Goal: Communication & Community: Answer question/provide support

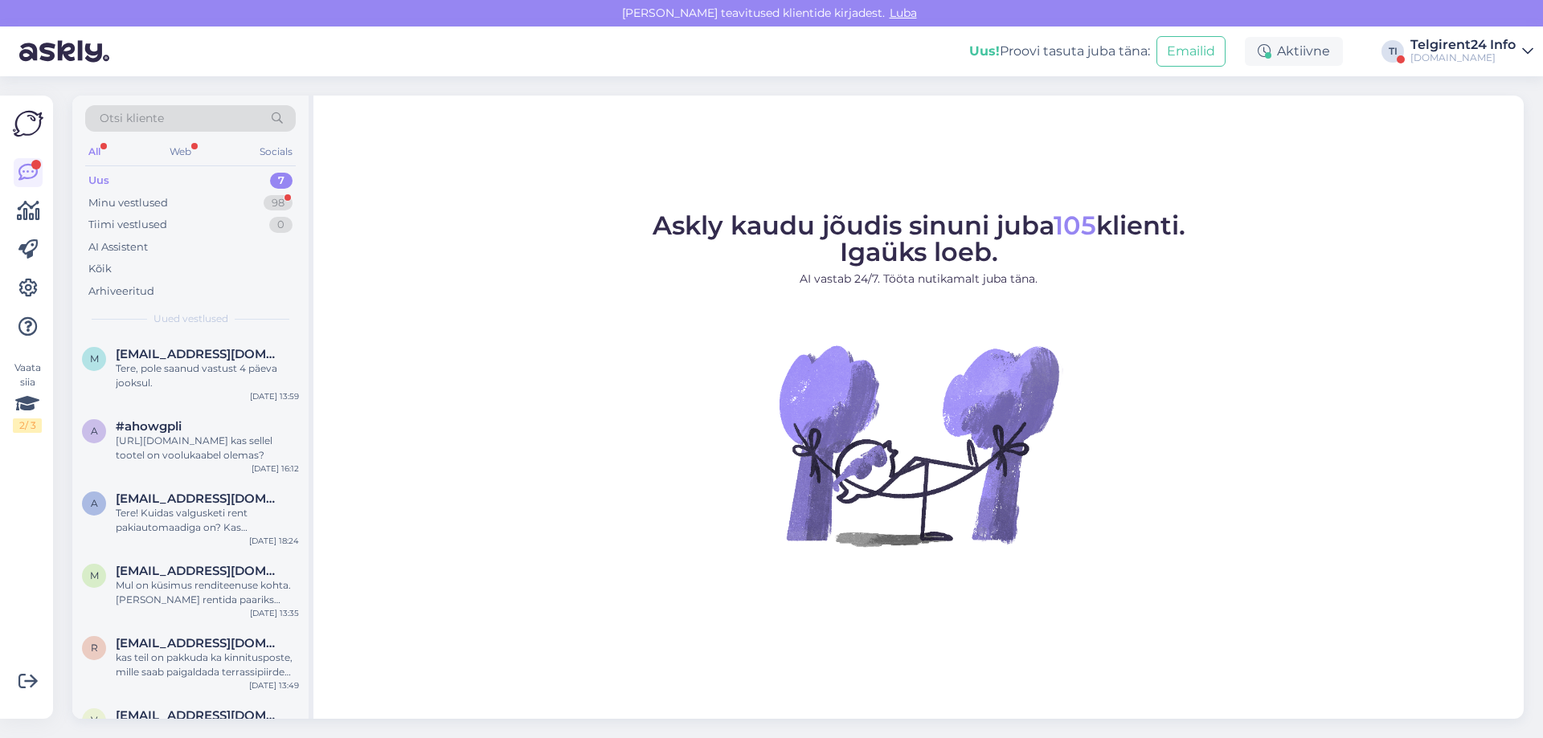
click at [1450, 47] on div "Telgirent24 Info" at bounding box center [1462, 45] width 105 height 13
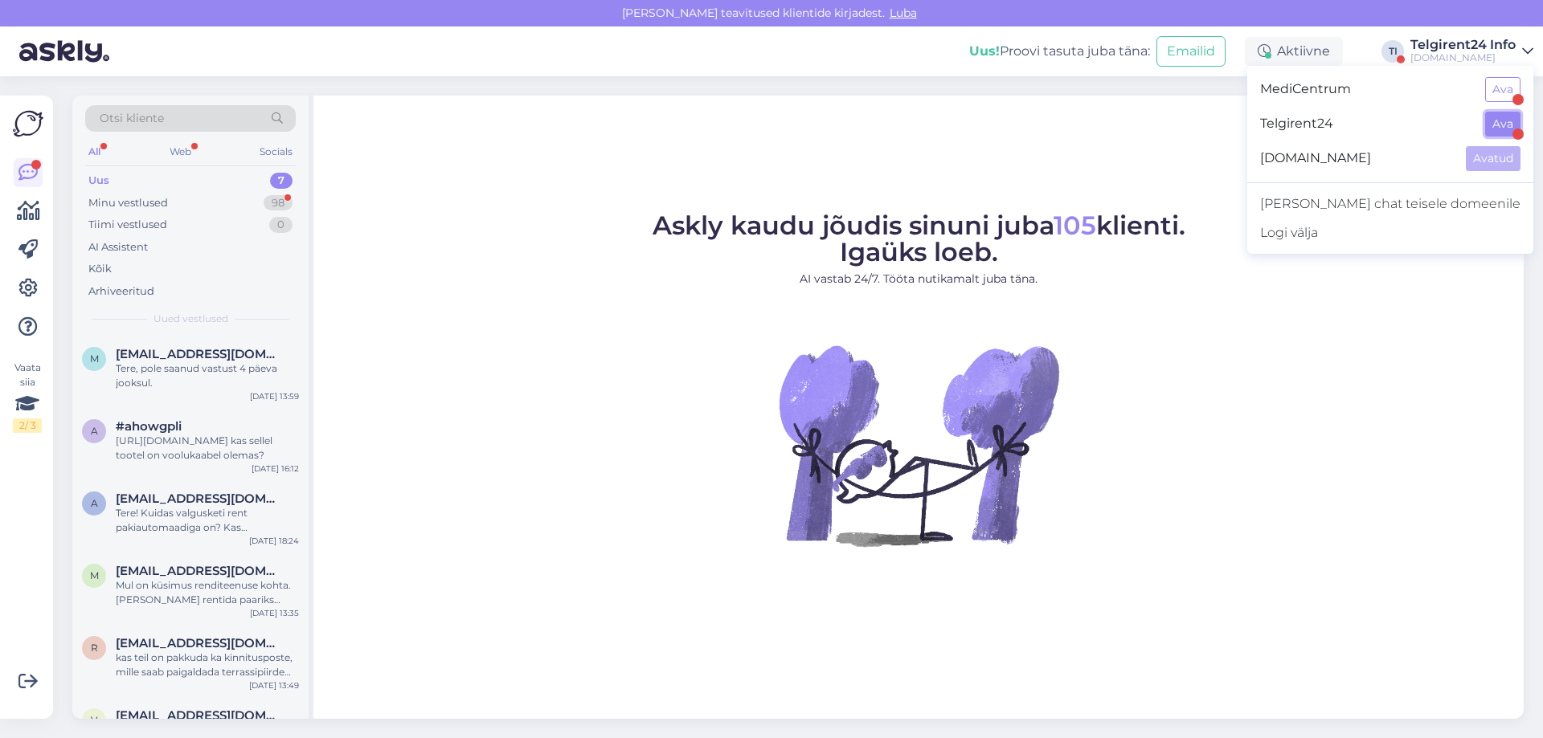
click at [1499, 125] on button "Ava" at bounding box center [1502, 124] width 35 height 25
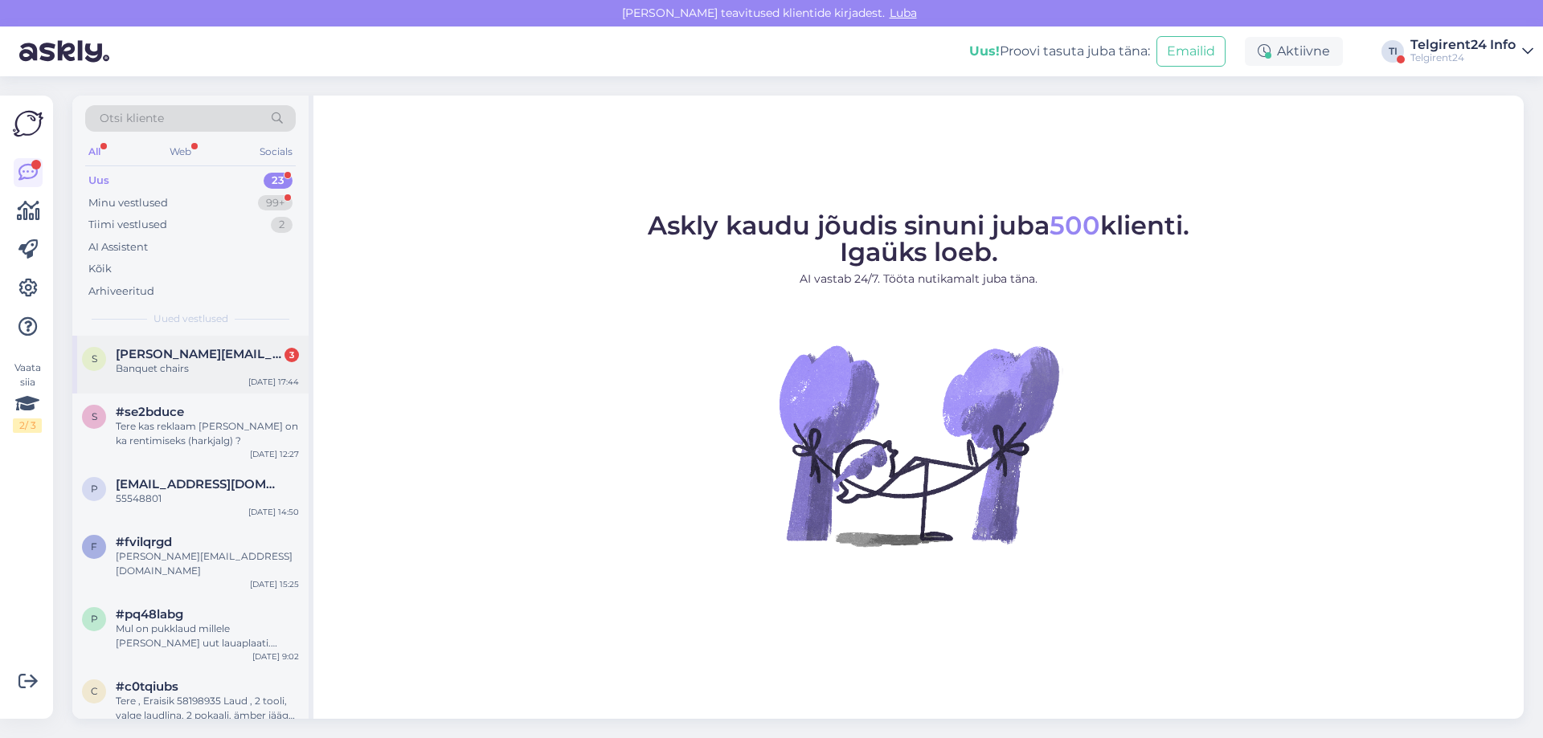
click at [198, 365] on div "Banquet chairs" at bounding box center [207, 369] width 183 height 14
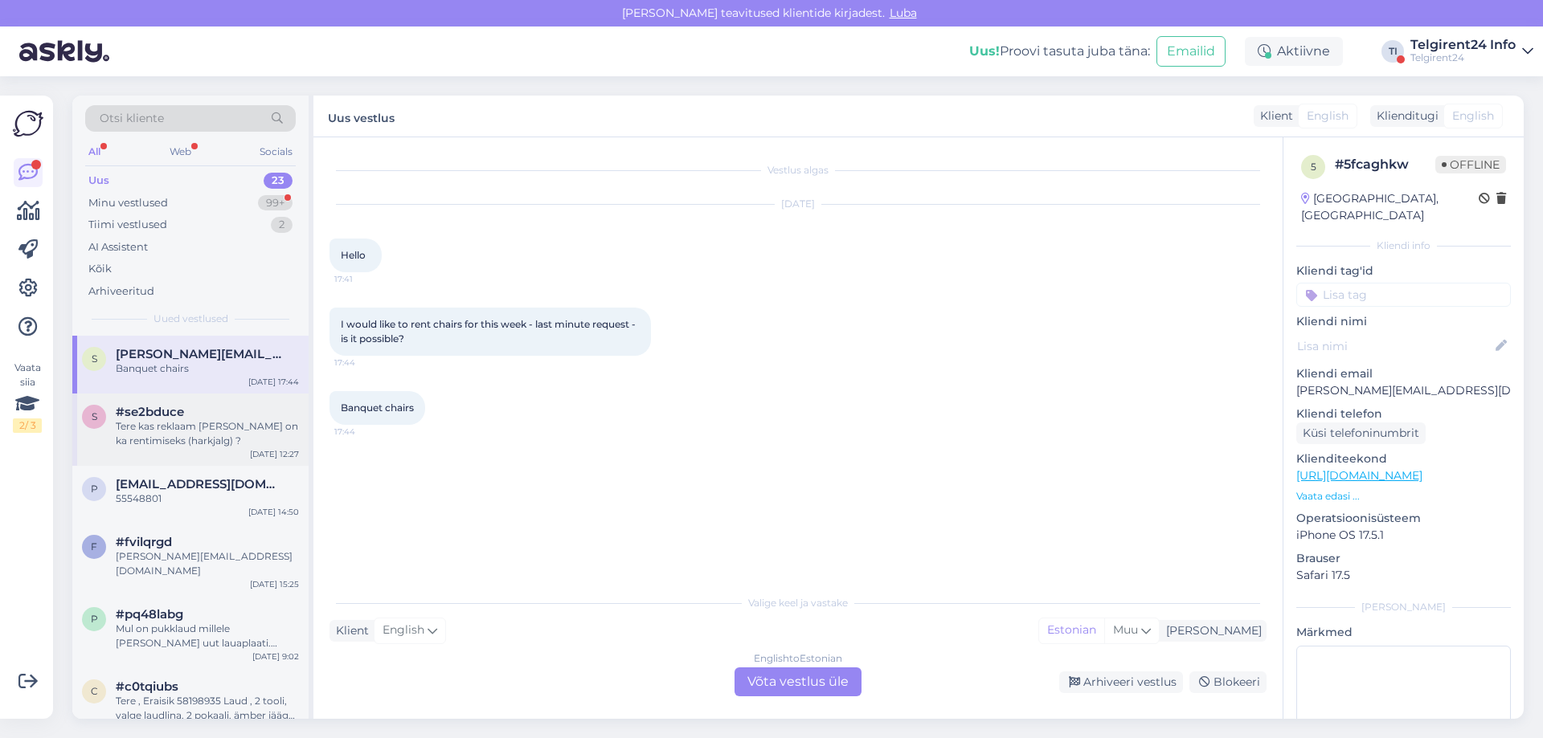
click at [152, 442] on div "Tere kas reklaam [PERSON_NAME] on ka rentimiseks (harkjalg) ?" at bounding box center [207, 433] width 183 height 29
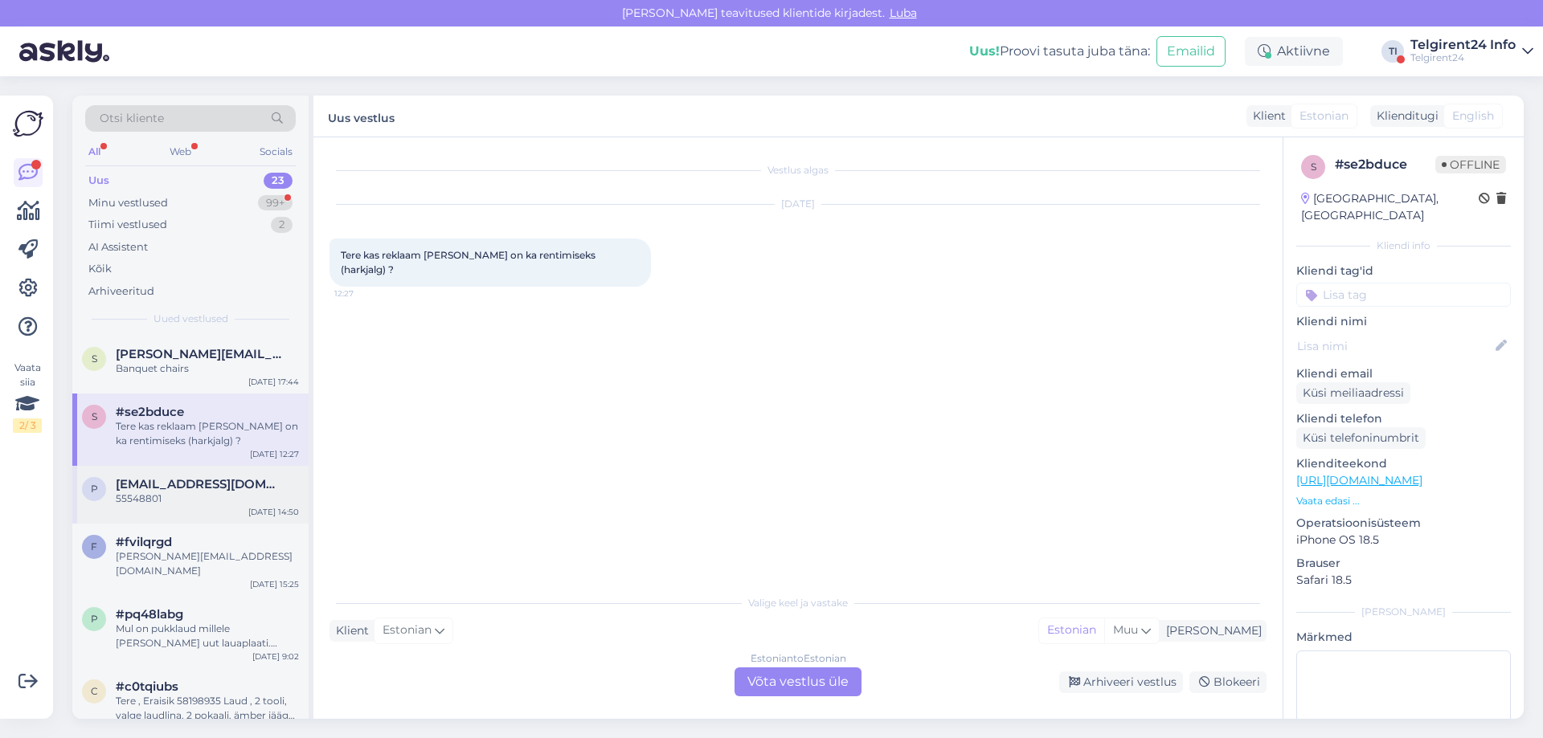
click at [168, 497] on div "55548801" at bounding box center [207, 499] width 183 height 14
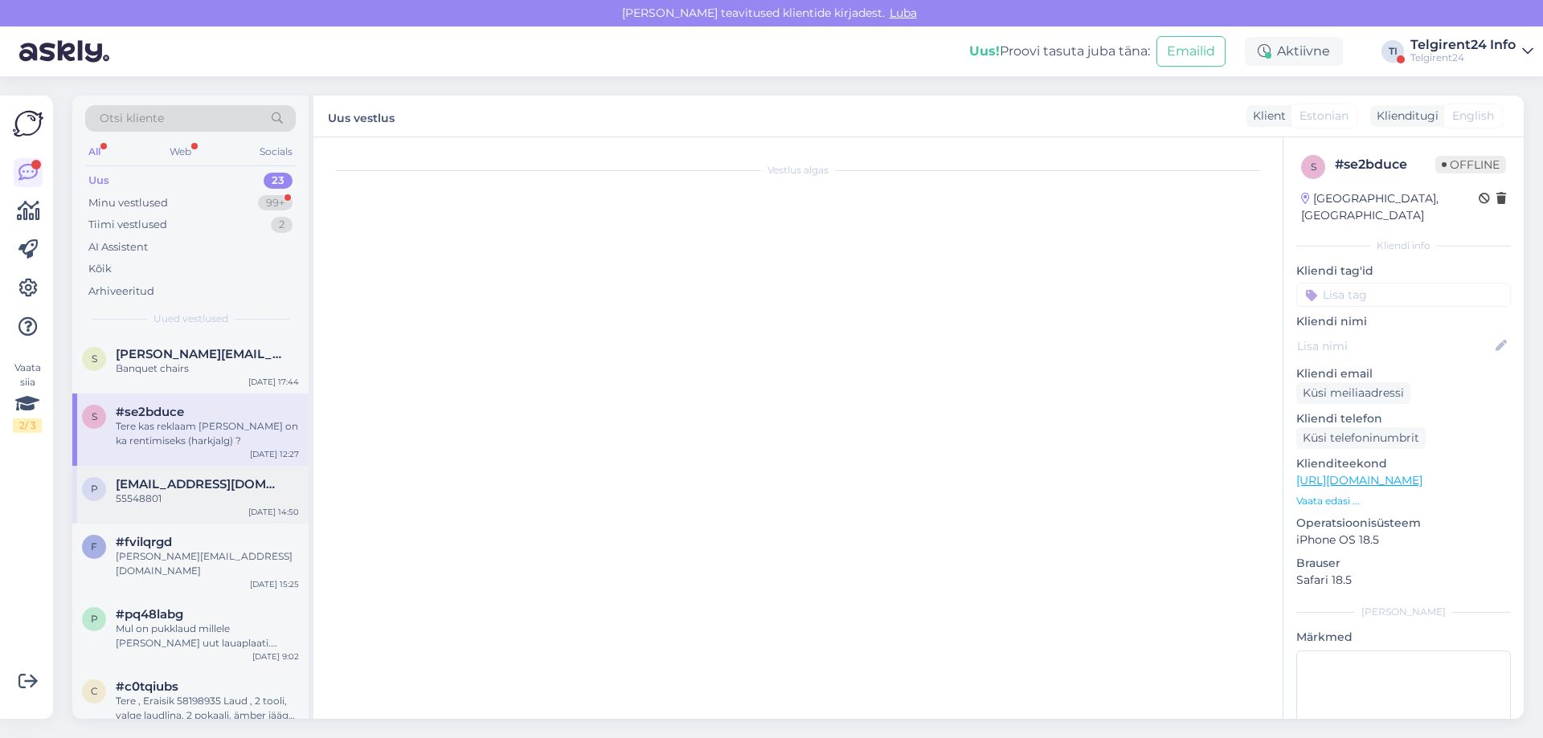
scroll to position [116, 0]
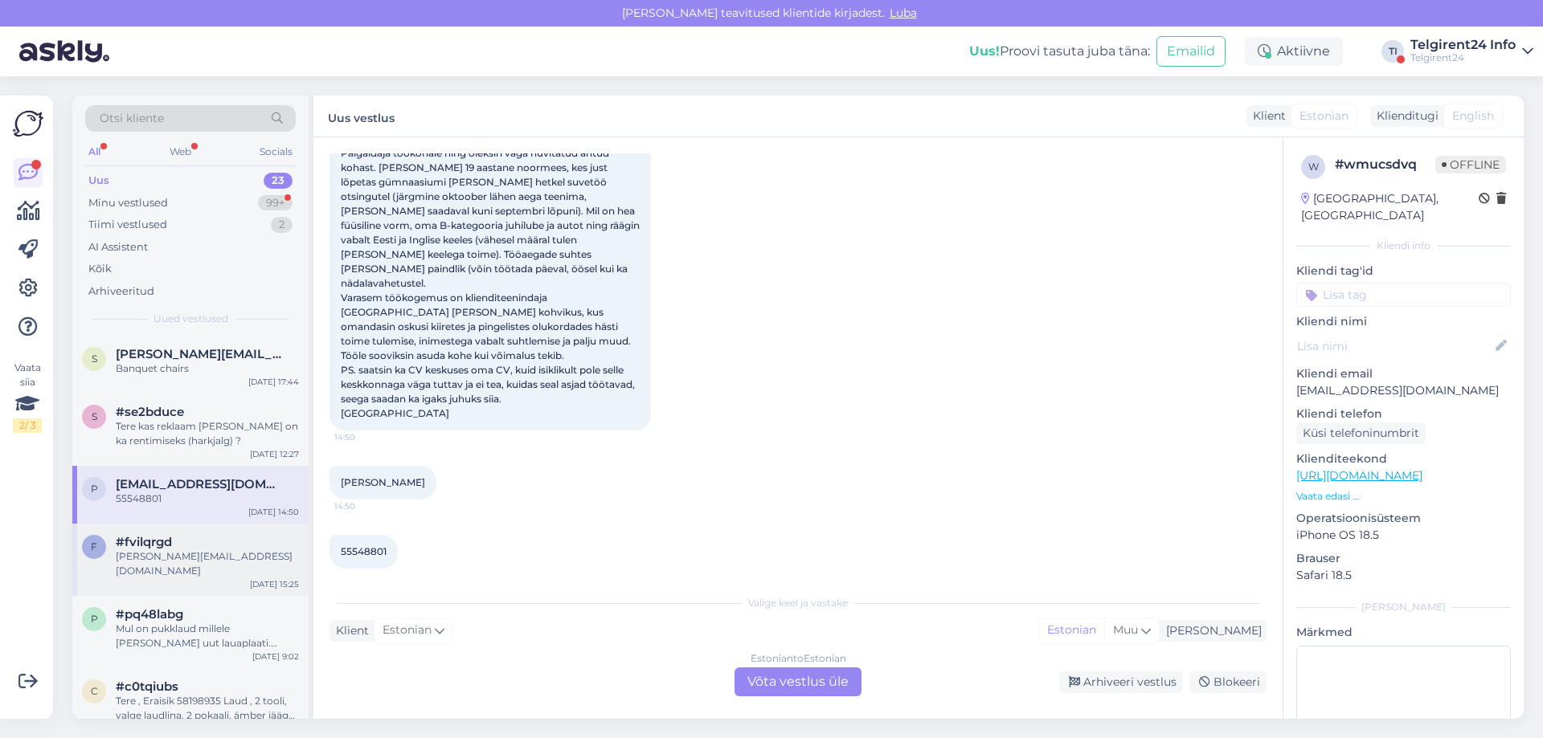
click at [174, 544] on div "#fvilqrgd" at bounding box center [207, 542] width 183 height 14
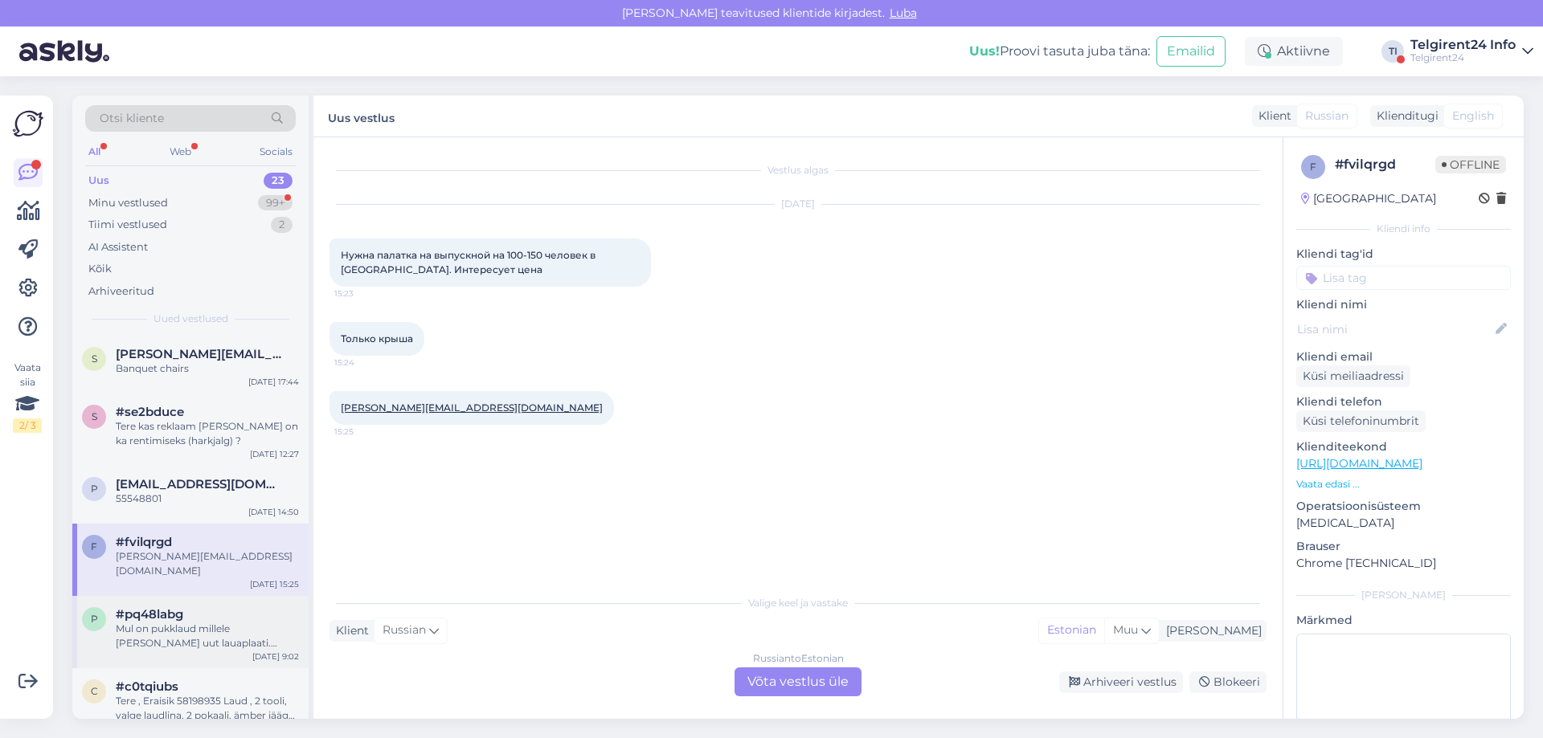
click at [179, 596] on div "p #pq48labg Mul on pukklaud millele [PERSON_NAME] uut lauaplaati. 80cm läbimõõt…" at bounding box center [190, 632] width 236 height 72
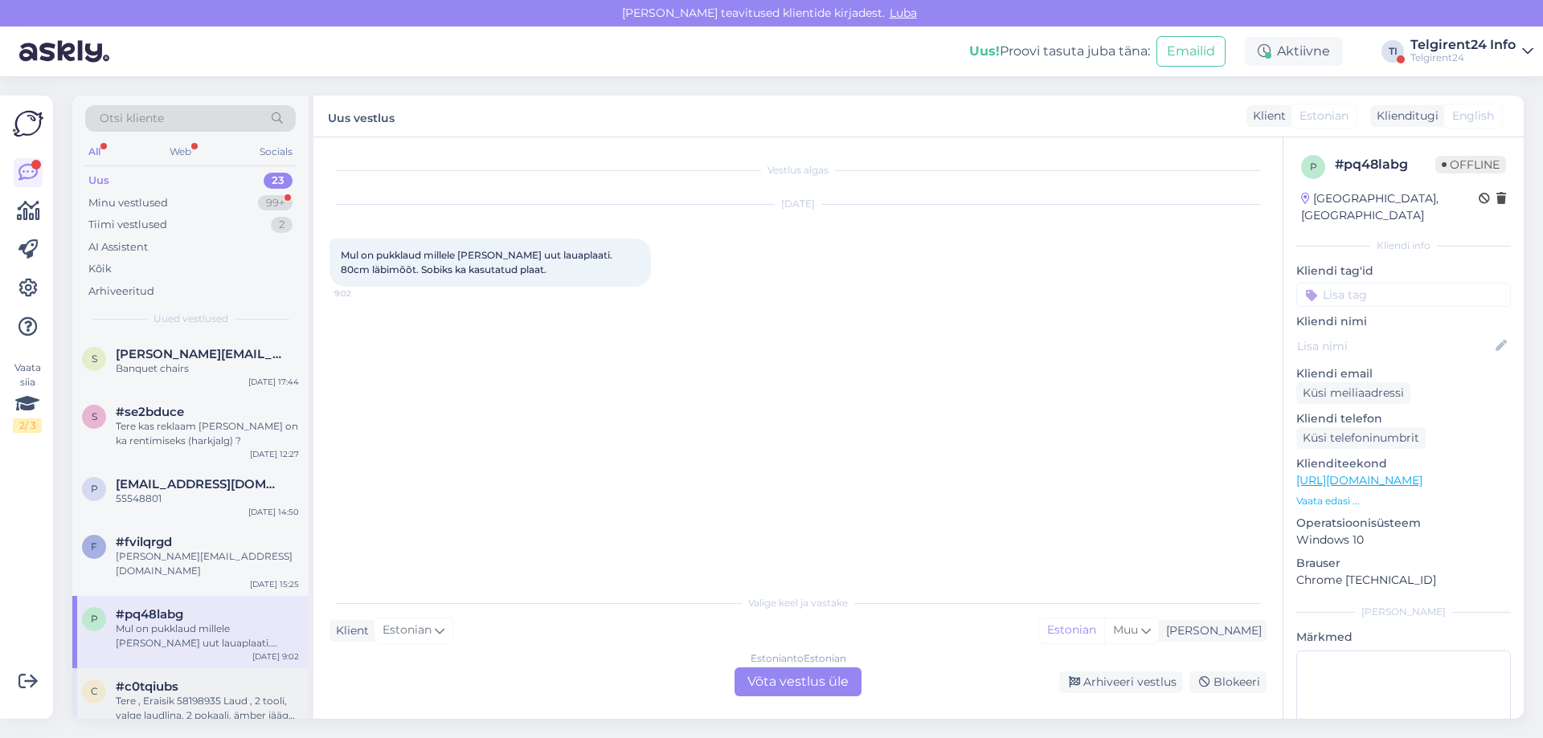
click at [203, 680] on div "#c0tqiubs" at bounding box center [207, 687] width 183 height 14
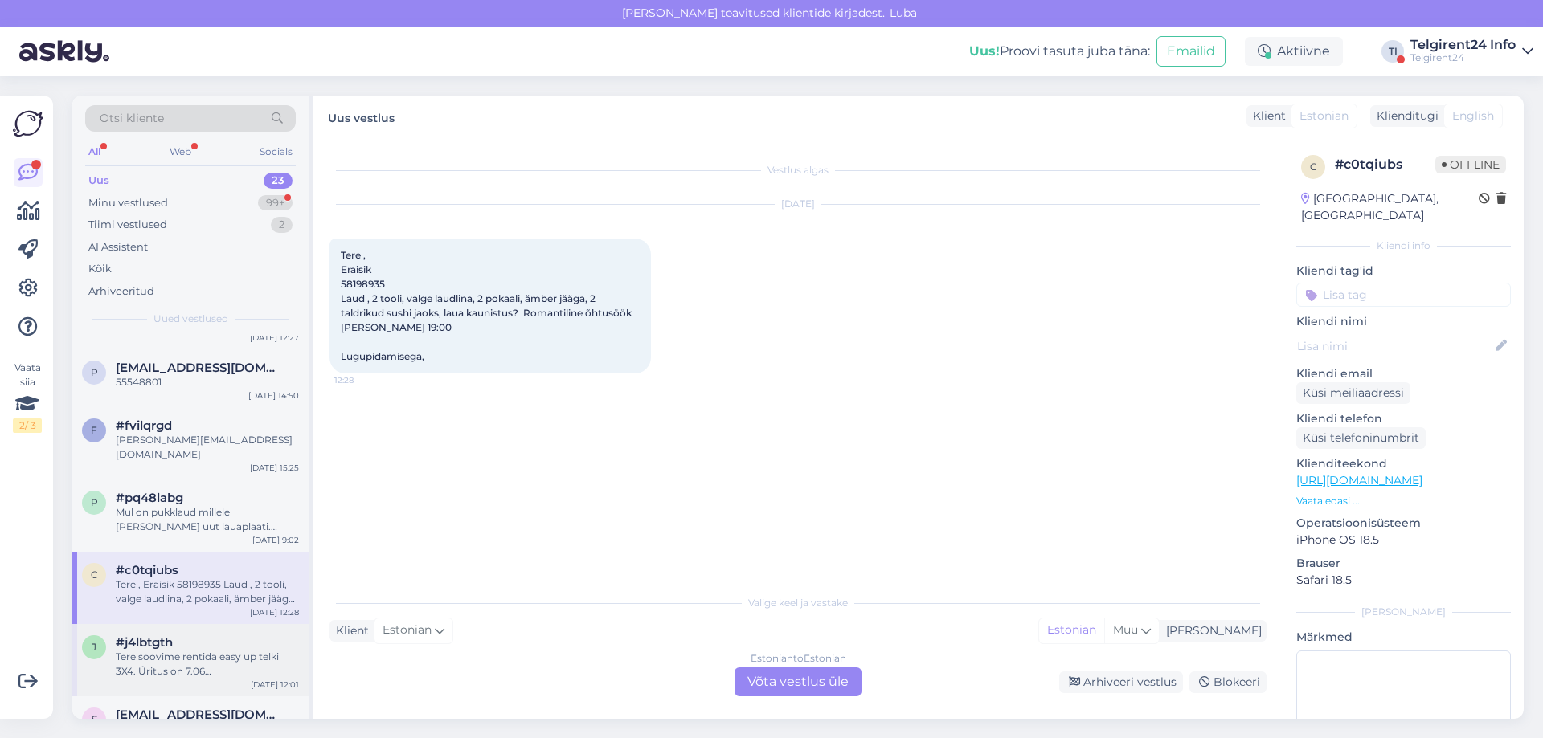
scroll to position [402, 0]
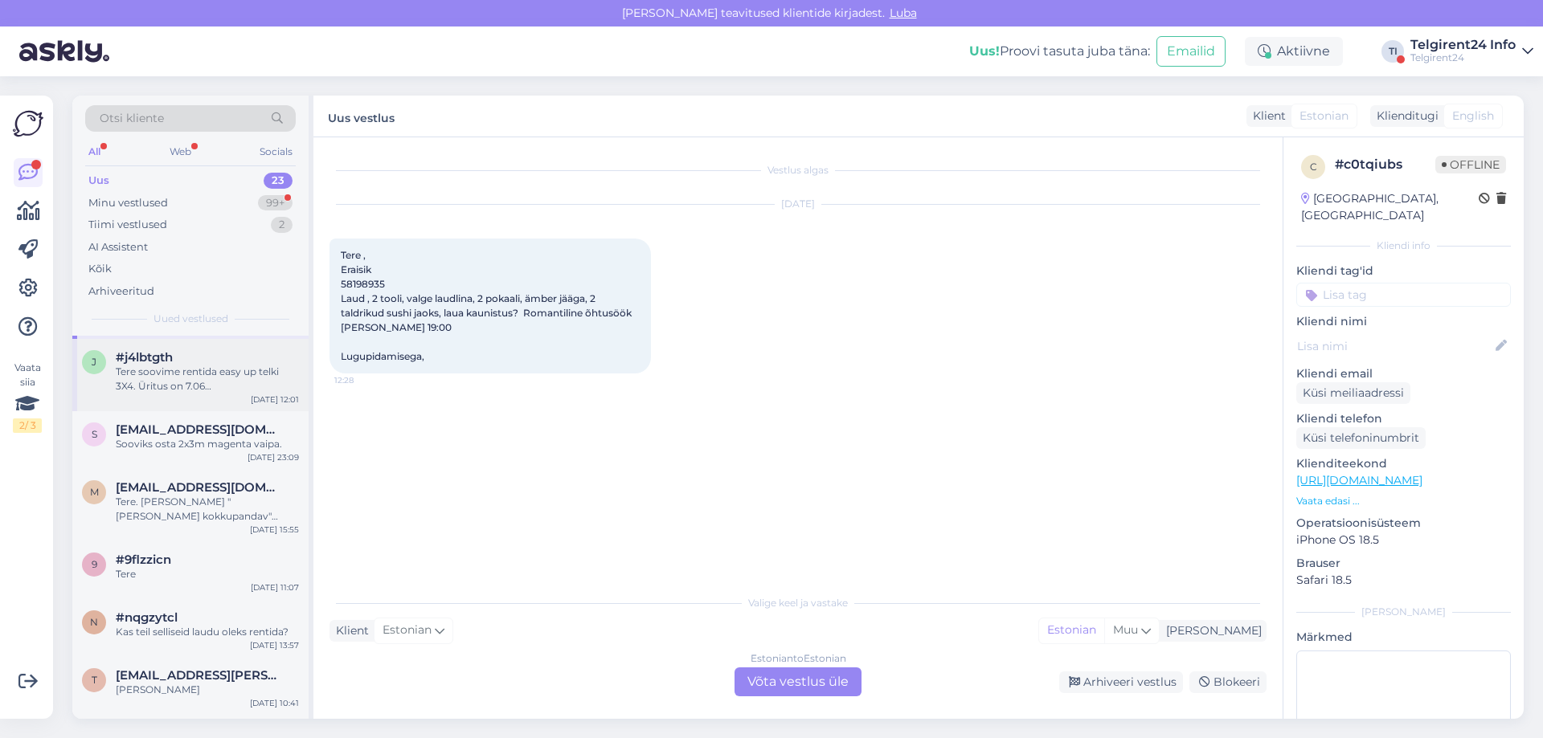
click at [211, 381] on div "j #j4lbtgth Tere soovime rentida easy up telki 3X4. Üritus on 7.06 [GEOGRAPHIC_…" at bounding box center [190, 375] width 236 height 72
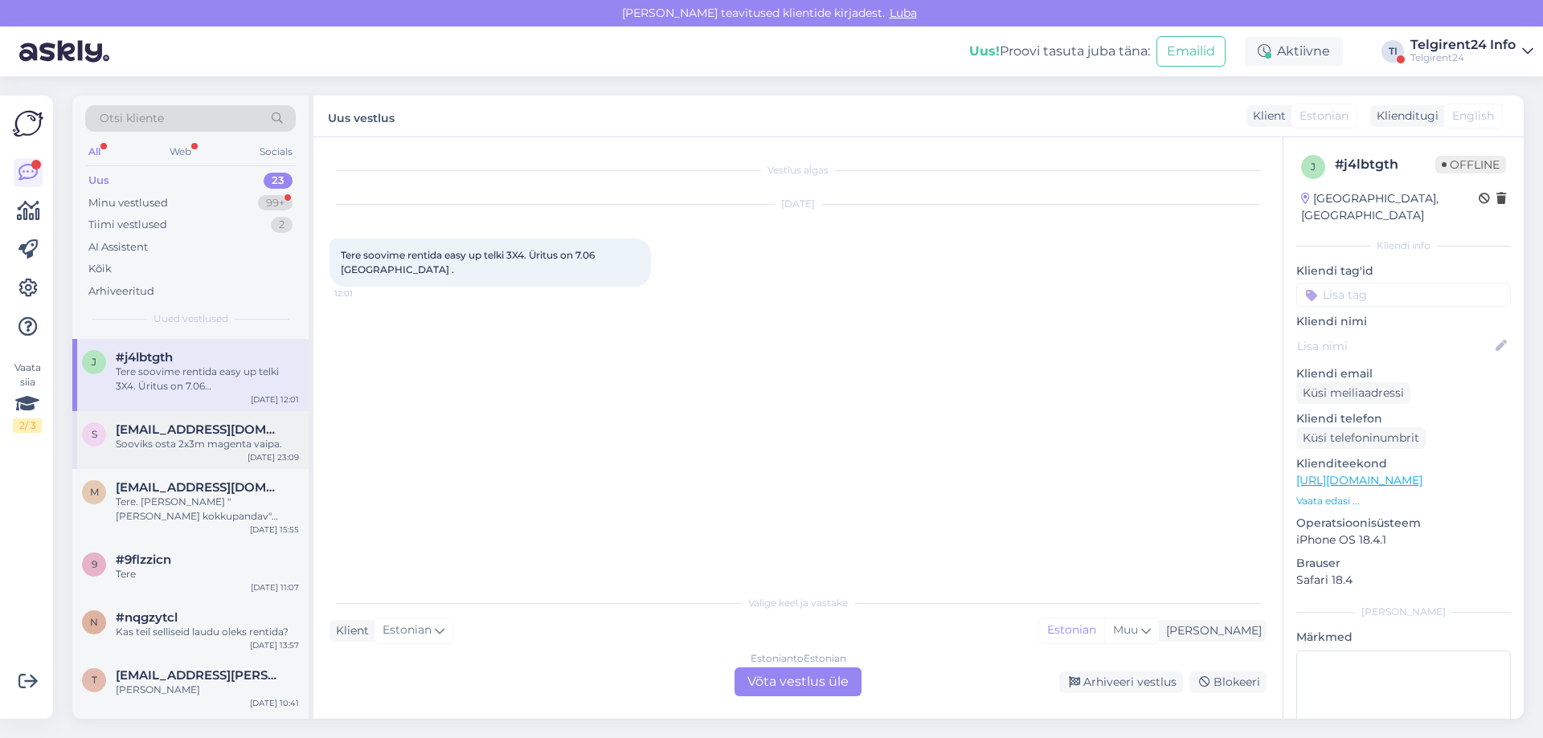
click at [203, 423] on span "[EMAIL_ADDRESS][DOMAIN_NAME]" at bounding box center [199, 430] width 167 height 14
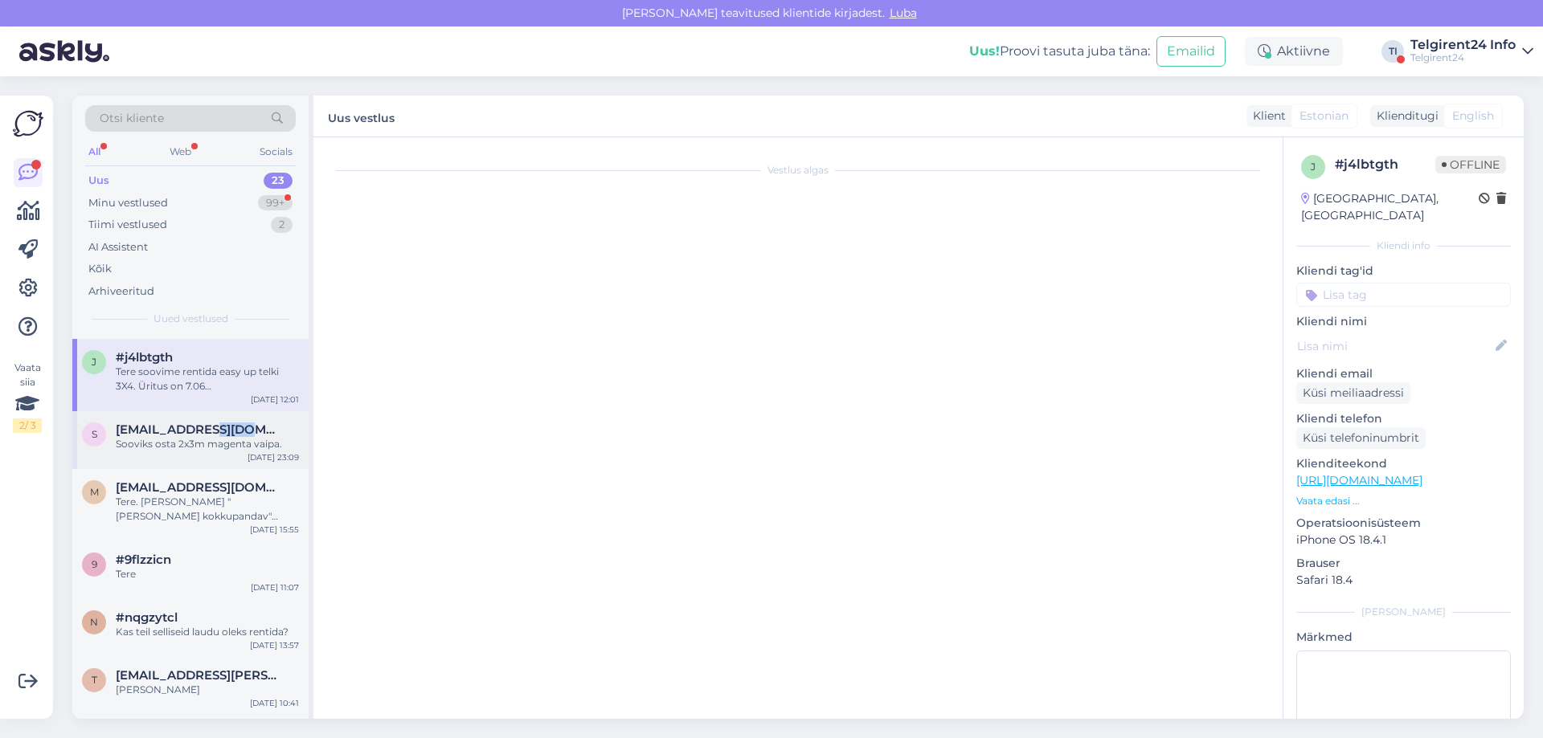
click at [203, 423] on span "[EMAIL_ADDRESS][DOMAIN_NAME]" at bounding box center [199, 430] width 167 height 14
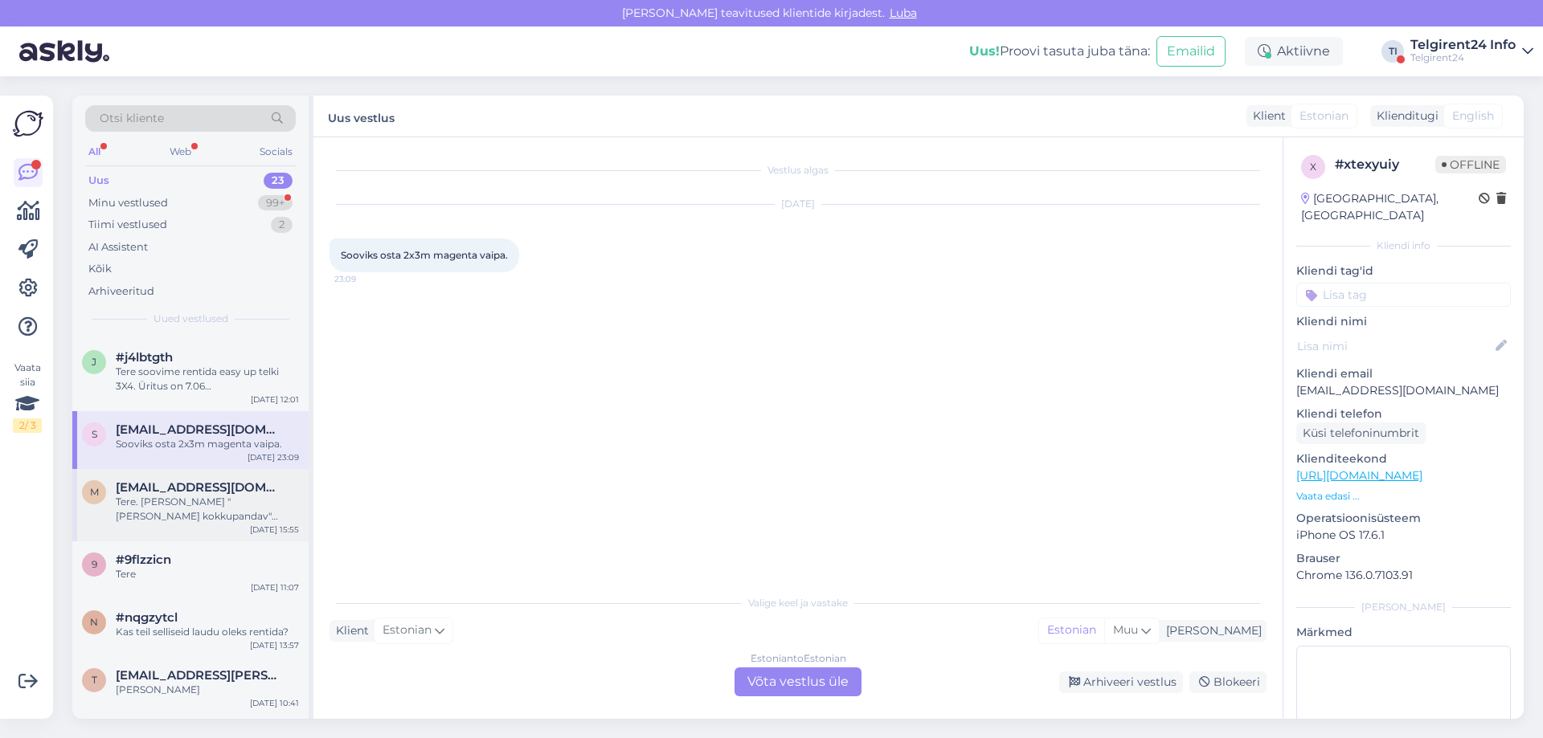
click at [191, 495] on div "Tere. [PERSON_NAME] "[PERSON_NAME] kokkupandav" reedel, [DATE]. Kas on?" at bounding box center [207, 509] width 183 height 29
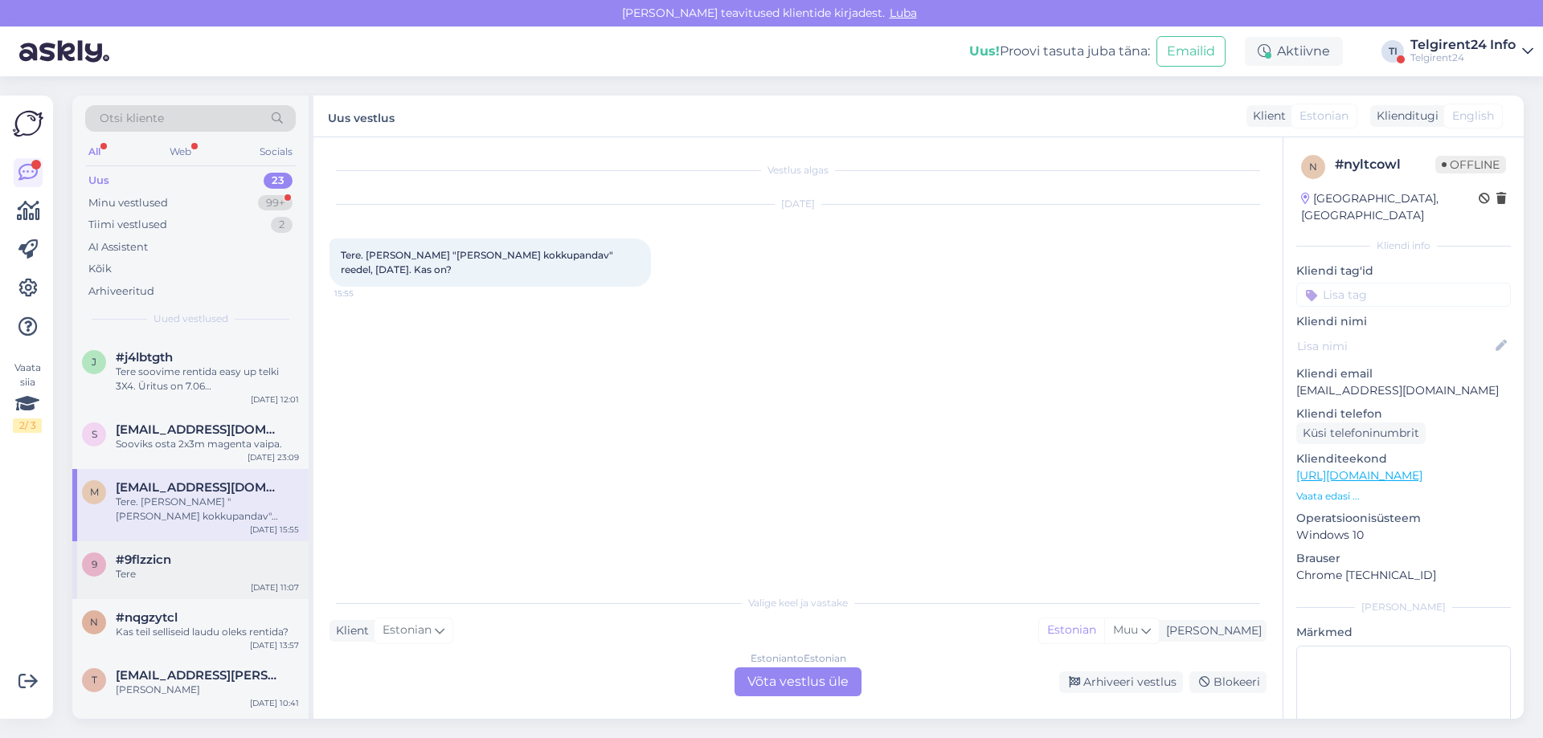
click at [179, 567] on div "Tere" at bounding box center [207, 574] width 183 height 14
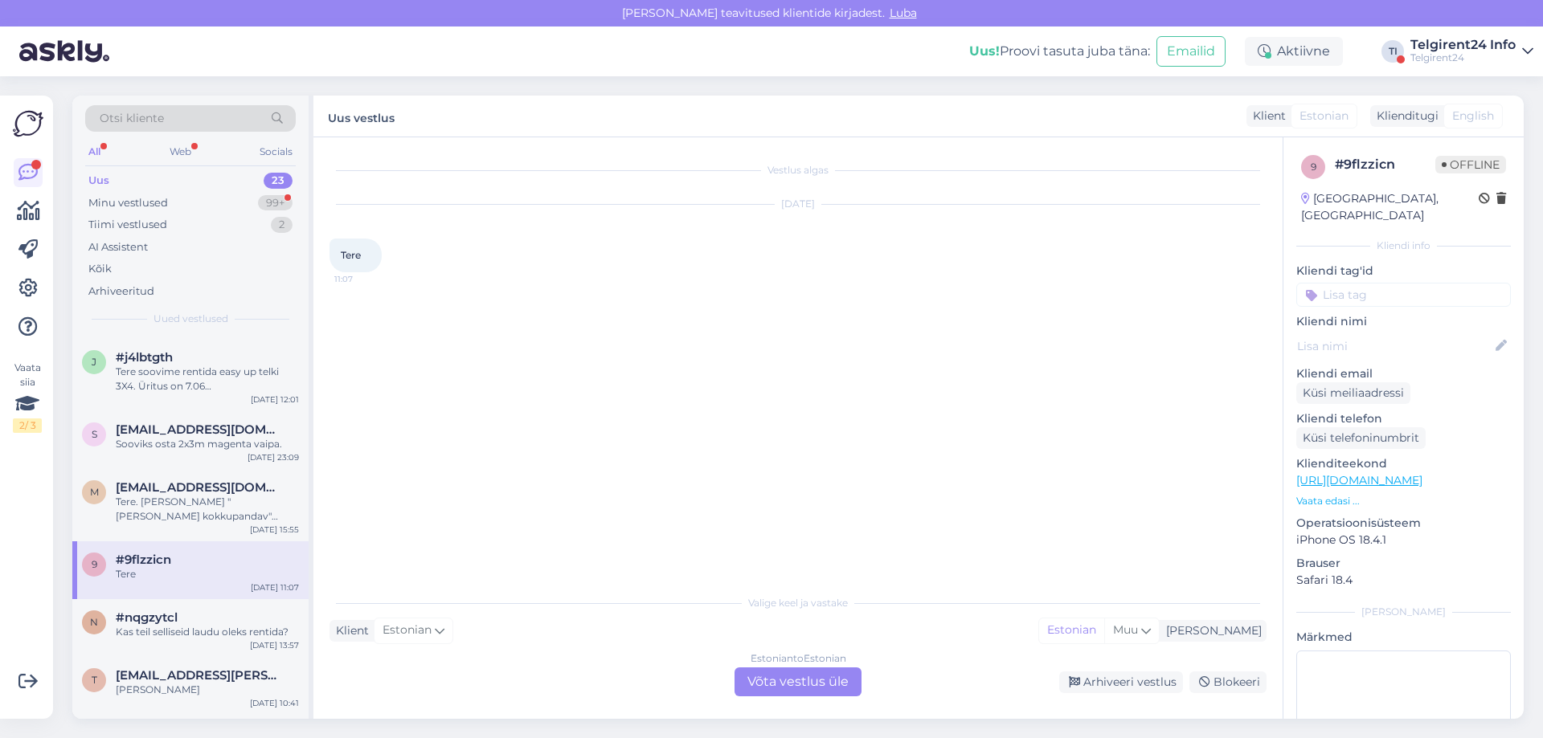
click at [181, 584] on div "9 #9flzzicn Tere [DATE] 11:07" at bounding box center [190, 570] width 236 height 58
click at [186, 629] on div "n #nqgzytcl Kas teil selliseid laudu oleks rentida? [DATE] 13:57" at bounding box center [190, 628] width 236 height 58
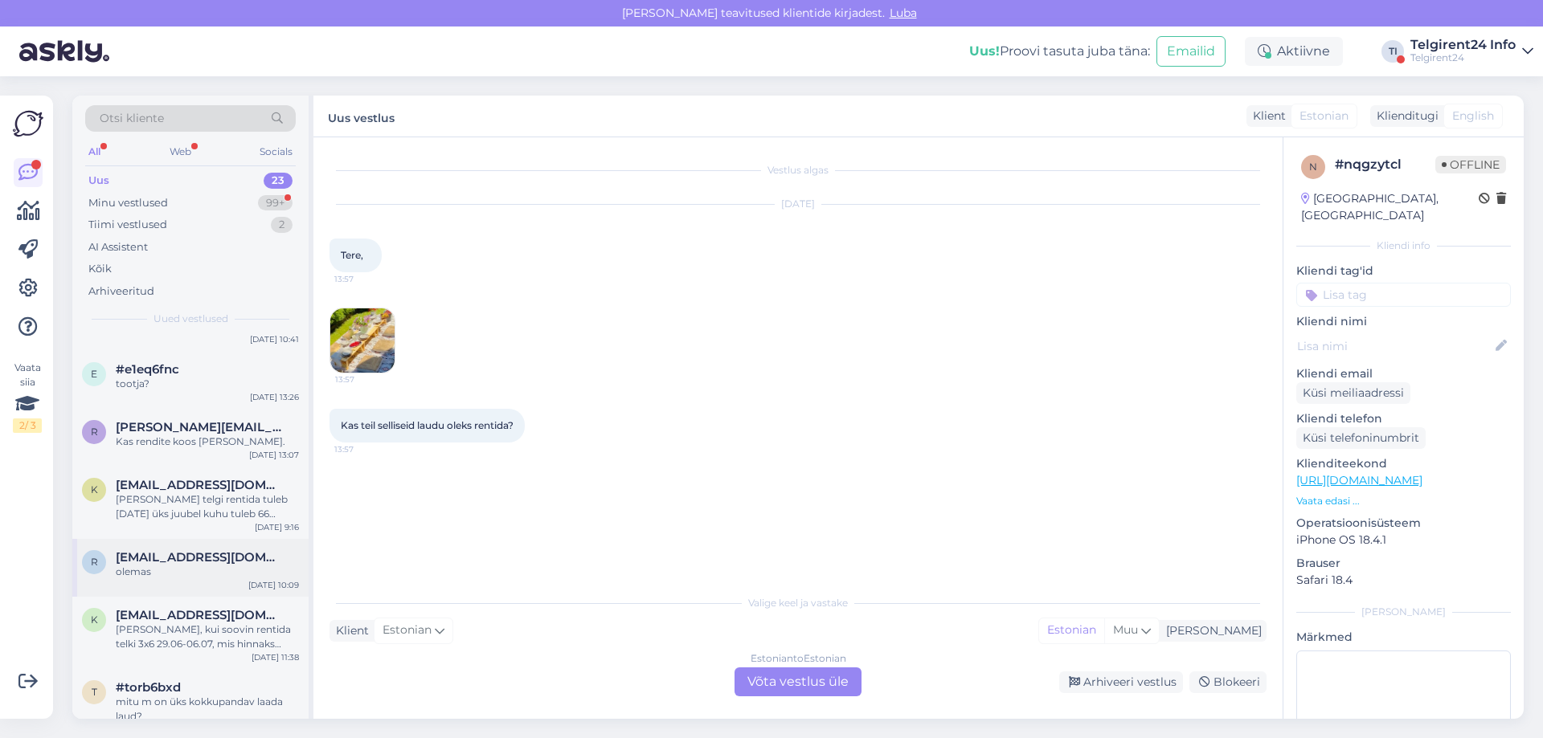
scroll to position [803, 0]
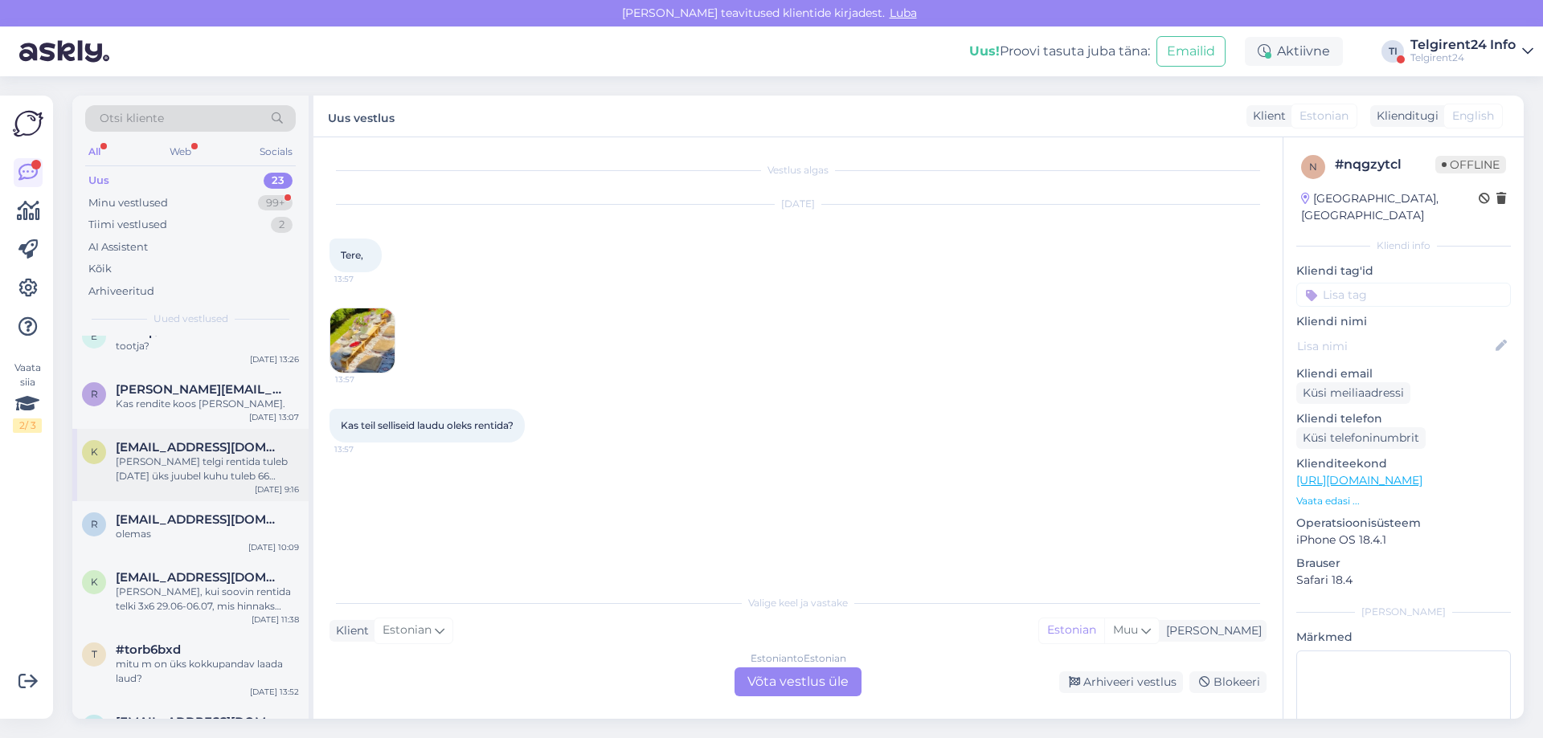
click at [209, 455] on div "[PERSON_NAME] telgi rentida tuleb [DATE] üks juubel kuhu tuleb 66 inimest et mi…" at bounding box center [207, 469] width 183 height 29
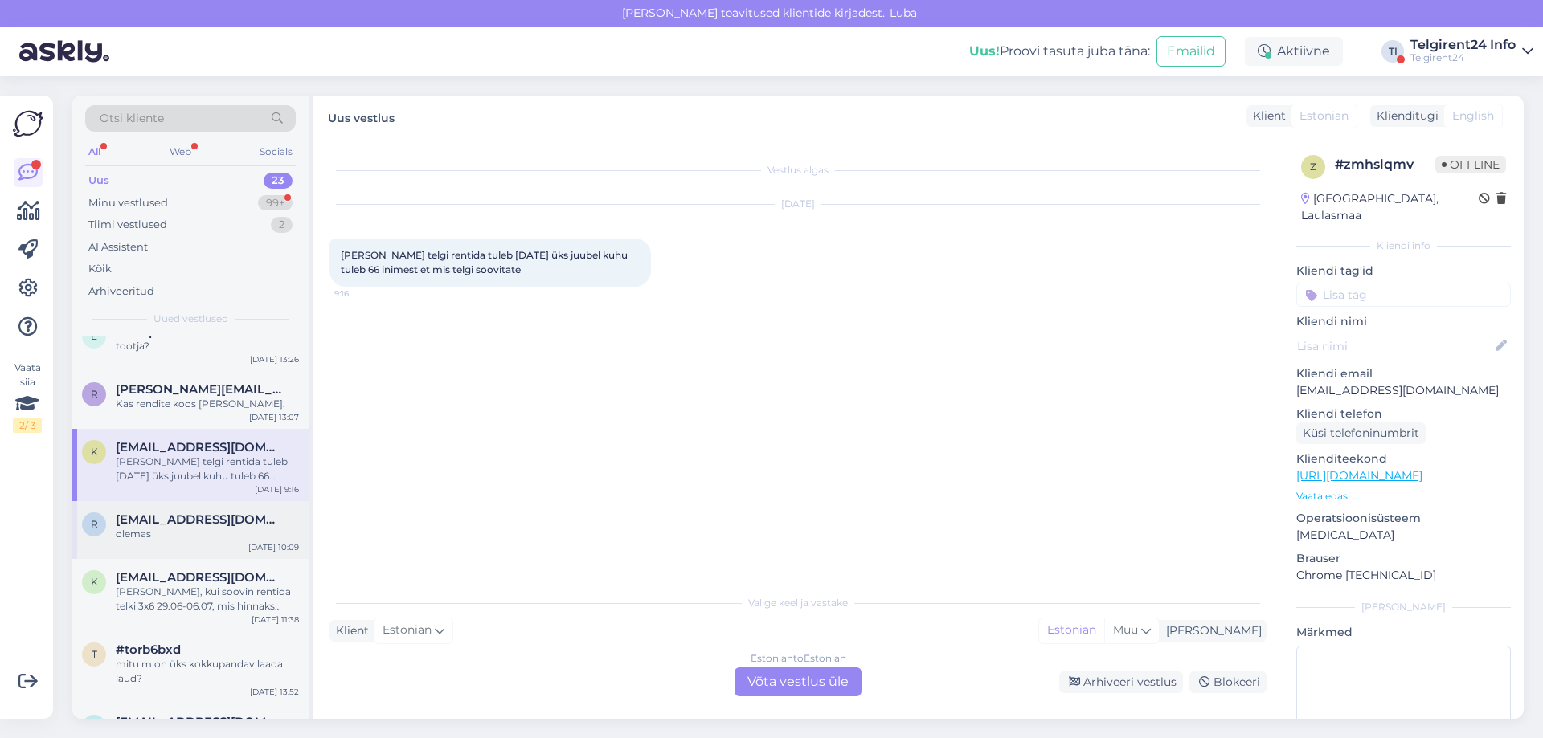
click at [205, 513] on span "[EMAIL_ADDRESS][DOMAIN_NAME]" at bounding box center [199, 520] width 167 height 14
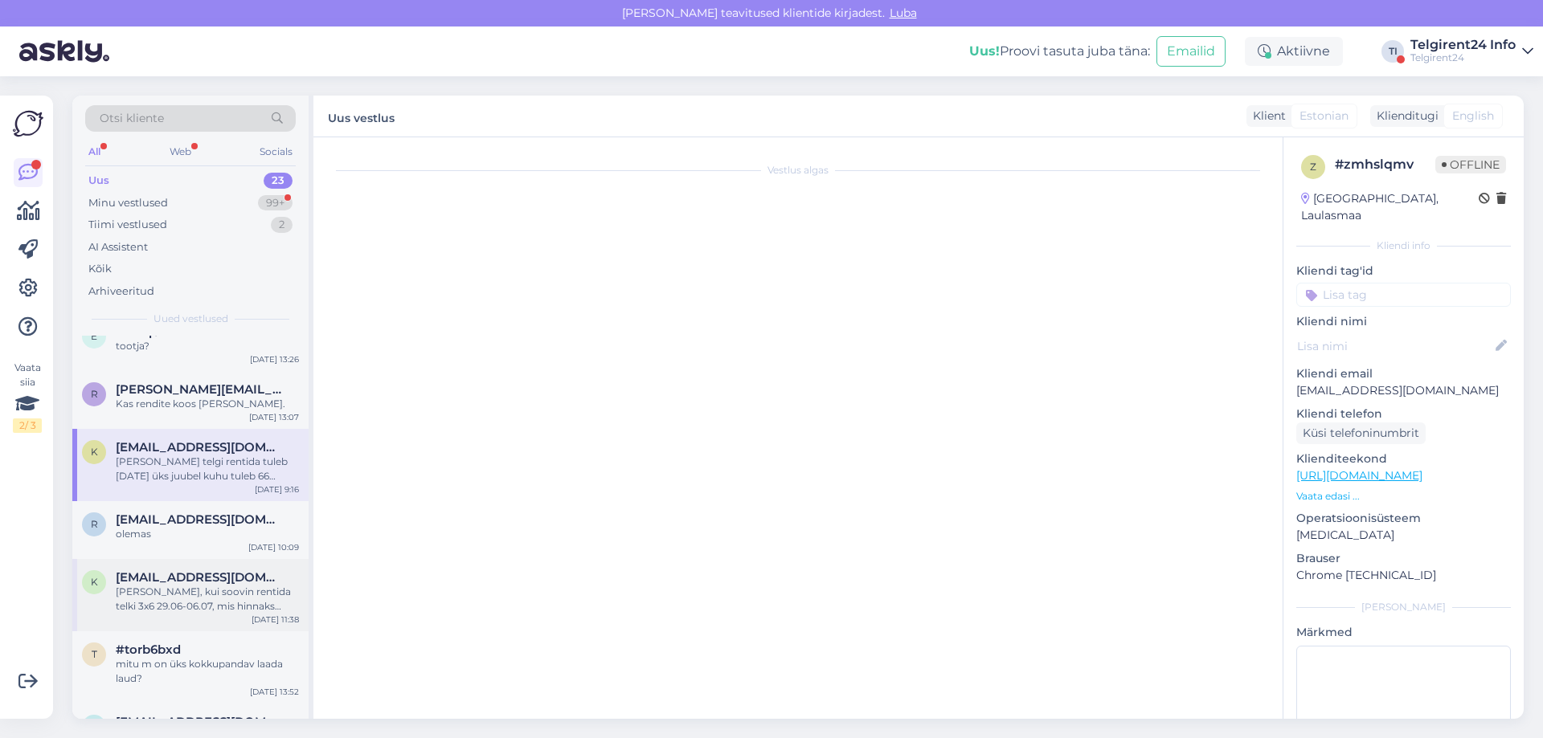
scroll to position [9, 0]
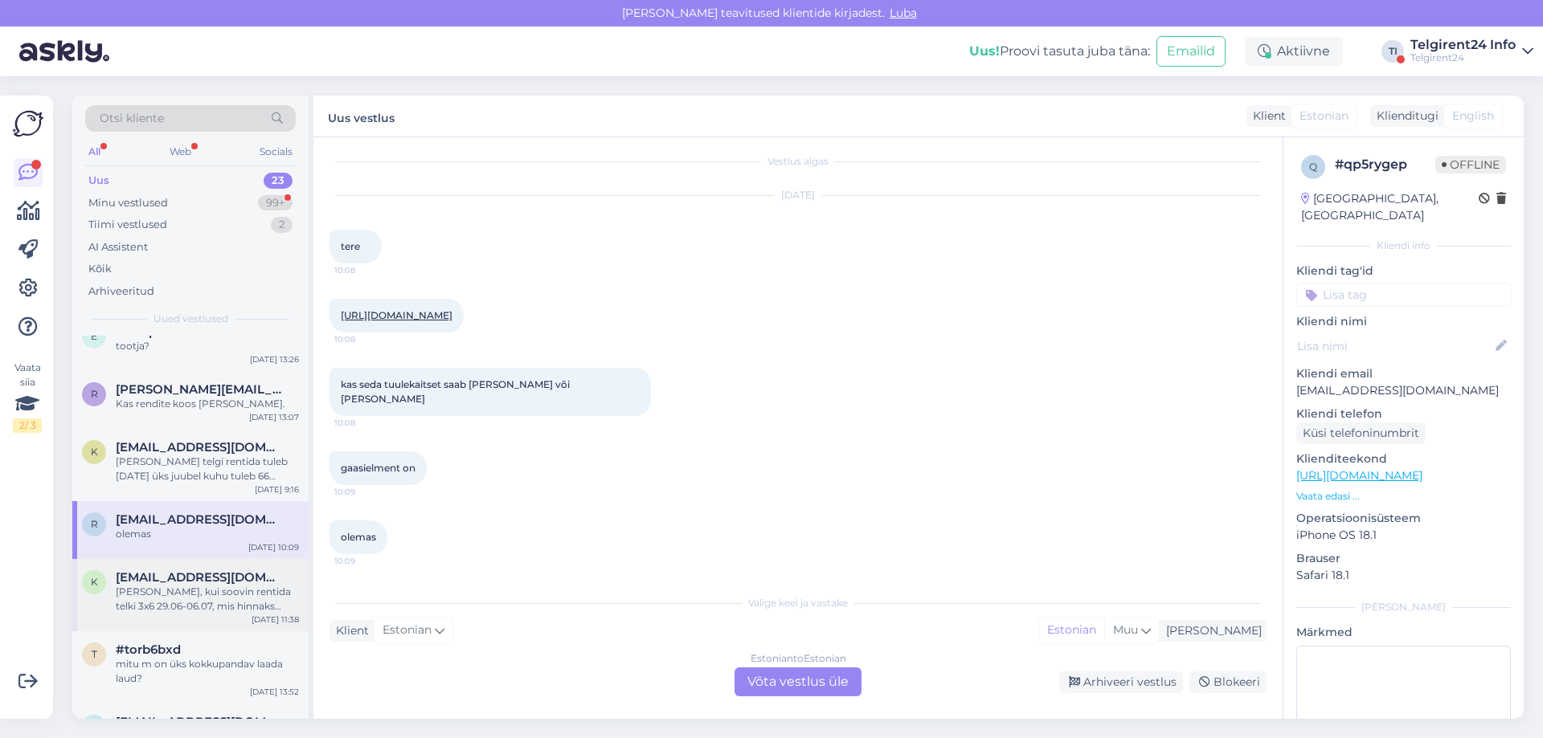
click at [199, 585] on div "[PERSON_NAME], kui soovin rentida telki 3x6 29.06-06.07, mis hinnaks kujuneb?" at bounding box center [207, 599] width 183 height 29
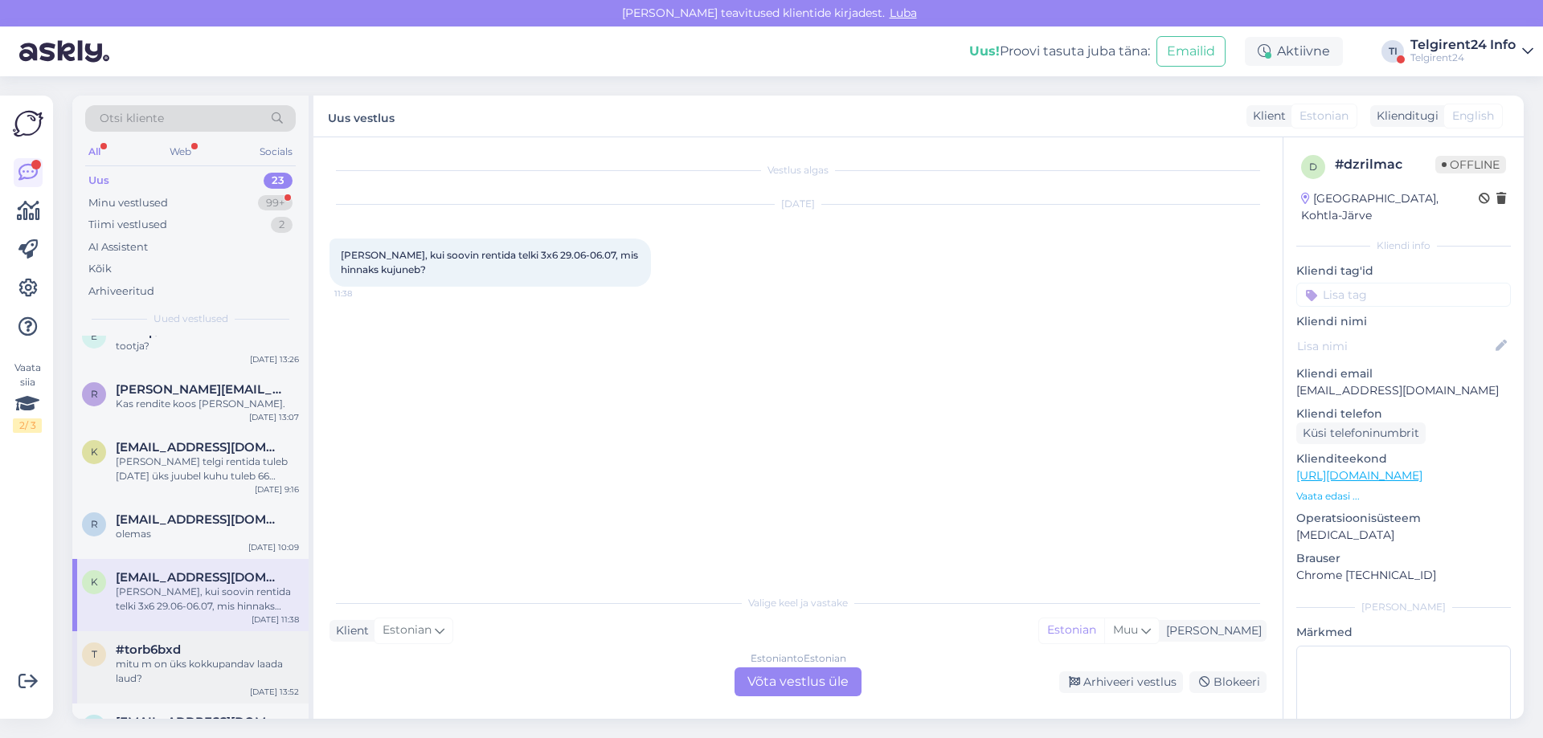
click at [203, 631] on div "t #torb6bxd mitu m on üks kokkupandav laada laud? [DATE] 13:52" at bounding box center [190, 667] width 236 height 72
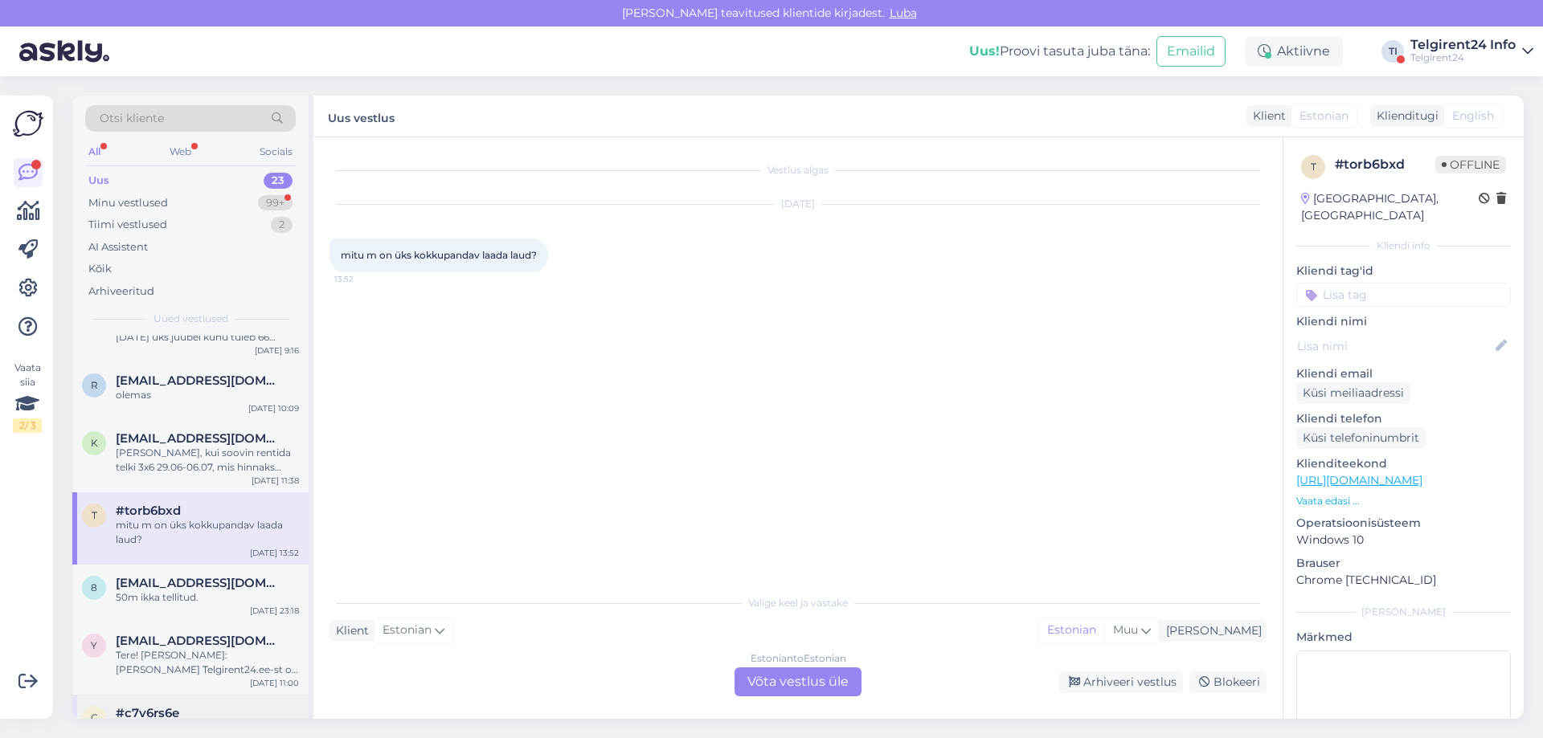
scroll to position [1121, 0]
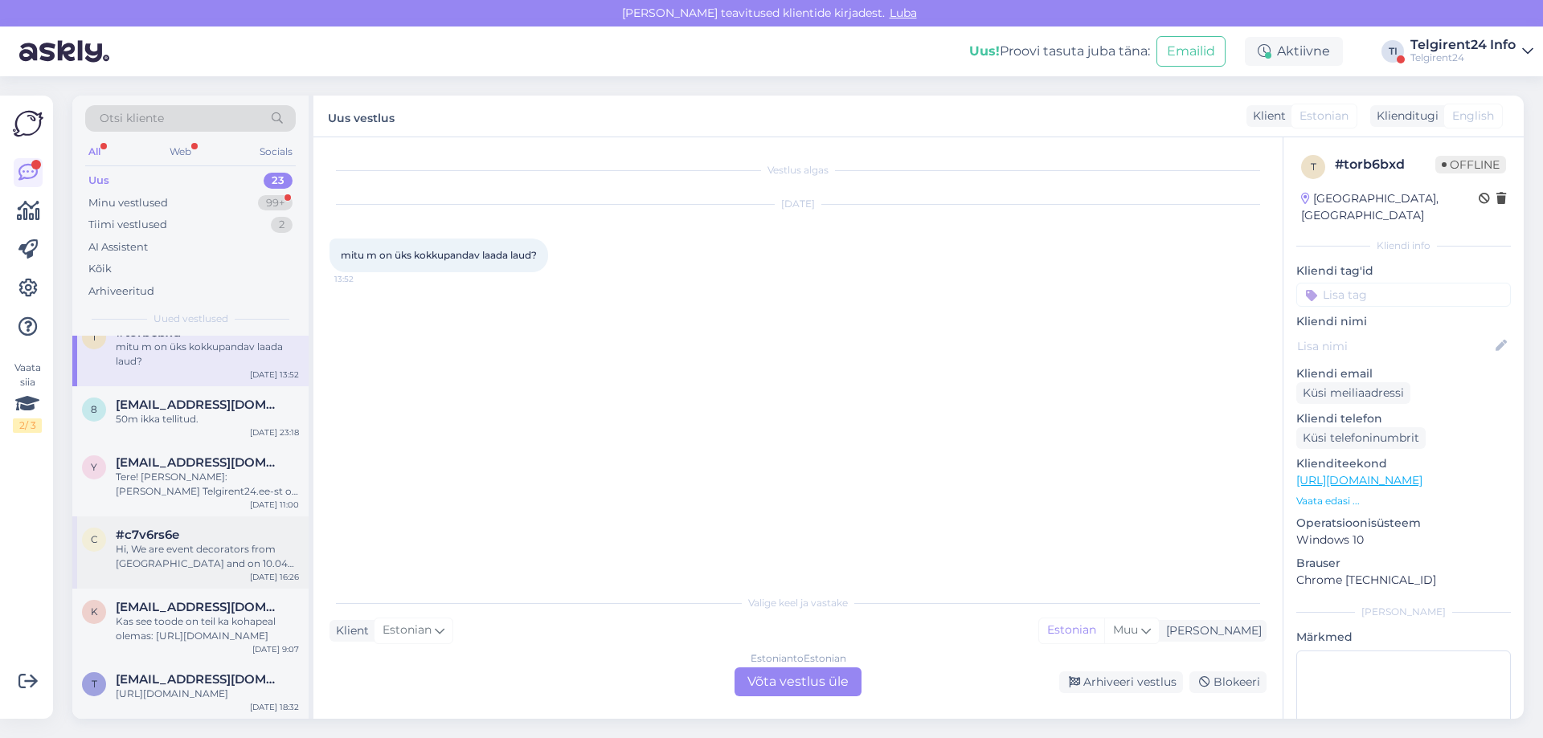
click at [190, 528] on div "#c7v6rs6e" at bounding box center [207, 535] width 183 height 14
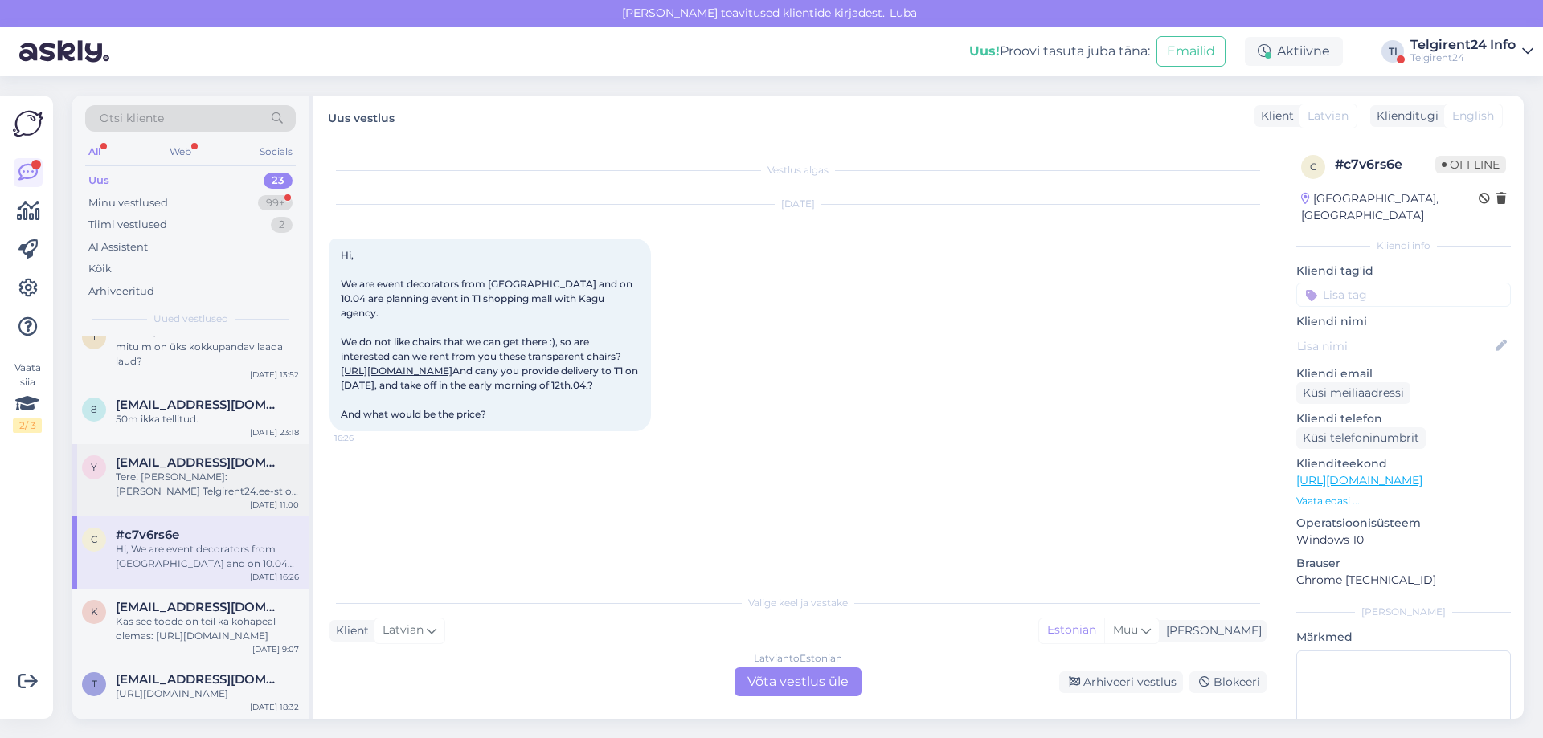
click at [186, 470] on div "Tere! [PERSON_NAME]: [PERSON_NAME] Telgirent24.ee-st on registreeritud! Vajadus…" at bounding box center [207, 484] width 183 height 29
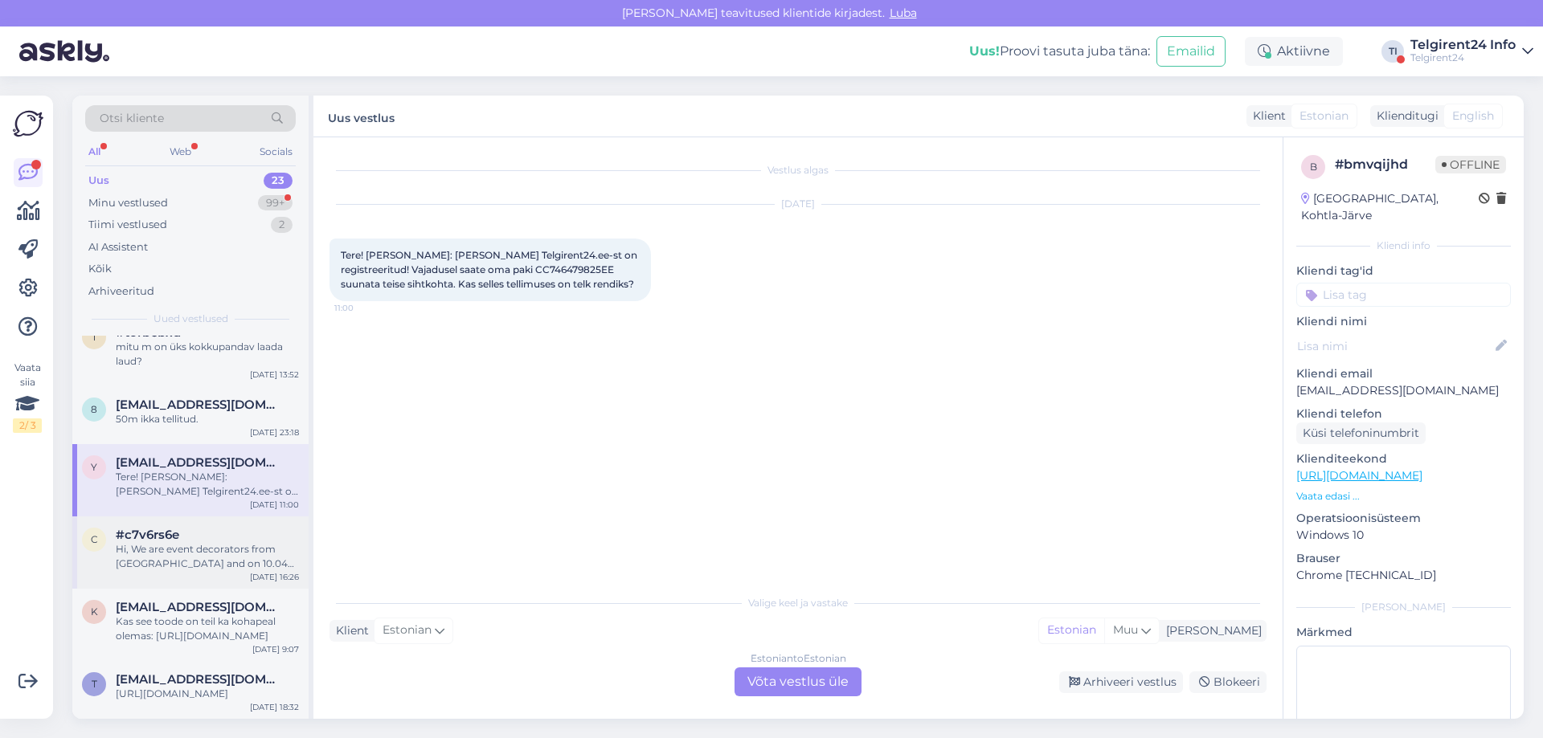
click at [180, 550] on div "Hi, We are event decorators from [GEOGRAPHIC_DATA] and on 10.04 are planning ev…" at bounding box center [207, 556] width 183 height 29
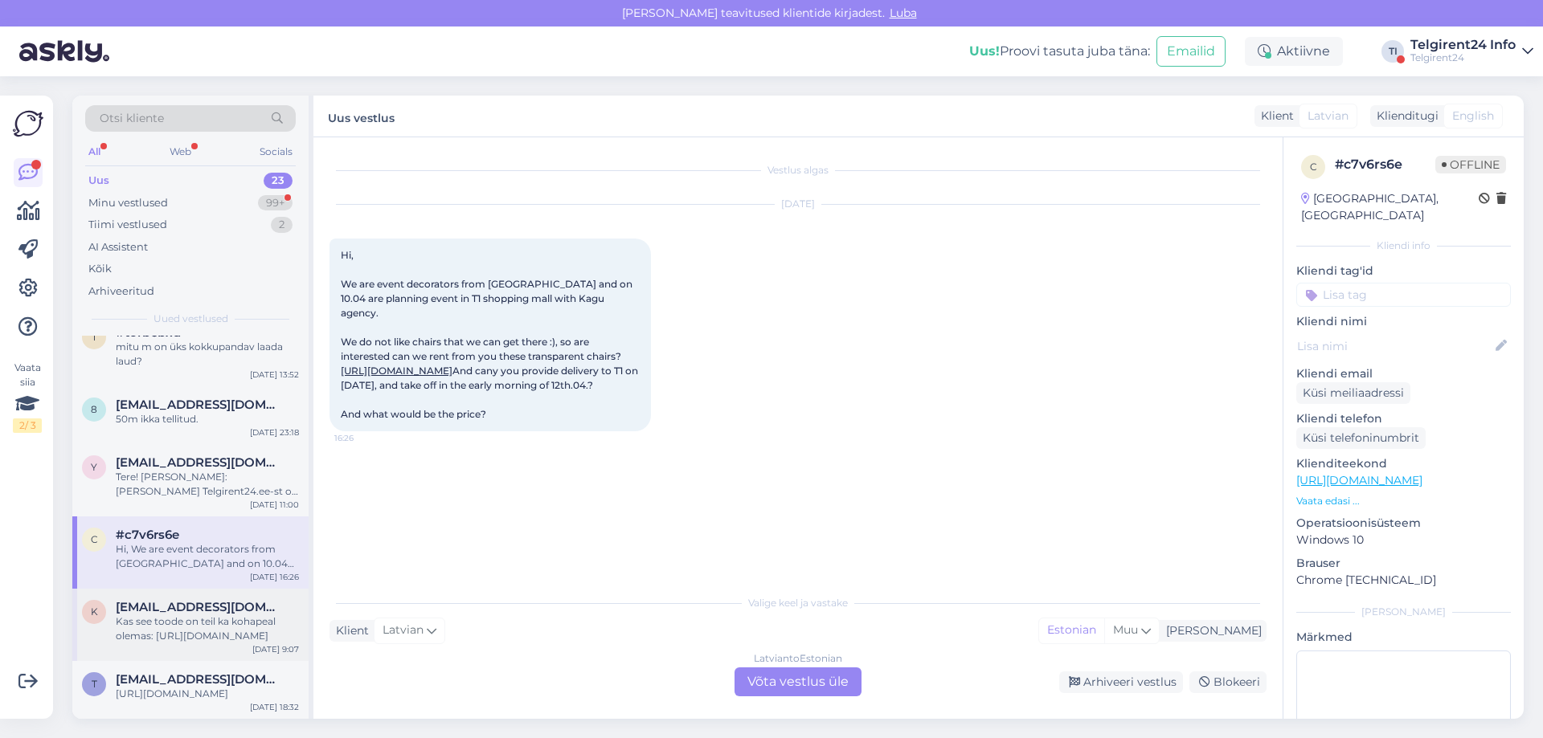
click at [169, 615] on div "Kas see toode on teil ka kohapeal olemas: [URL][DOMAIN_NAME]" at bounding box center [207, 629] width 183 height 29
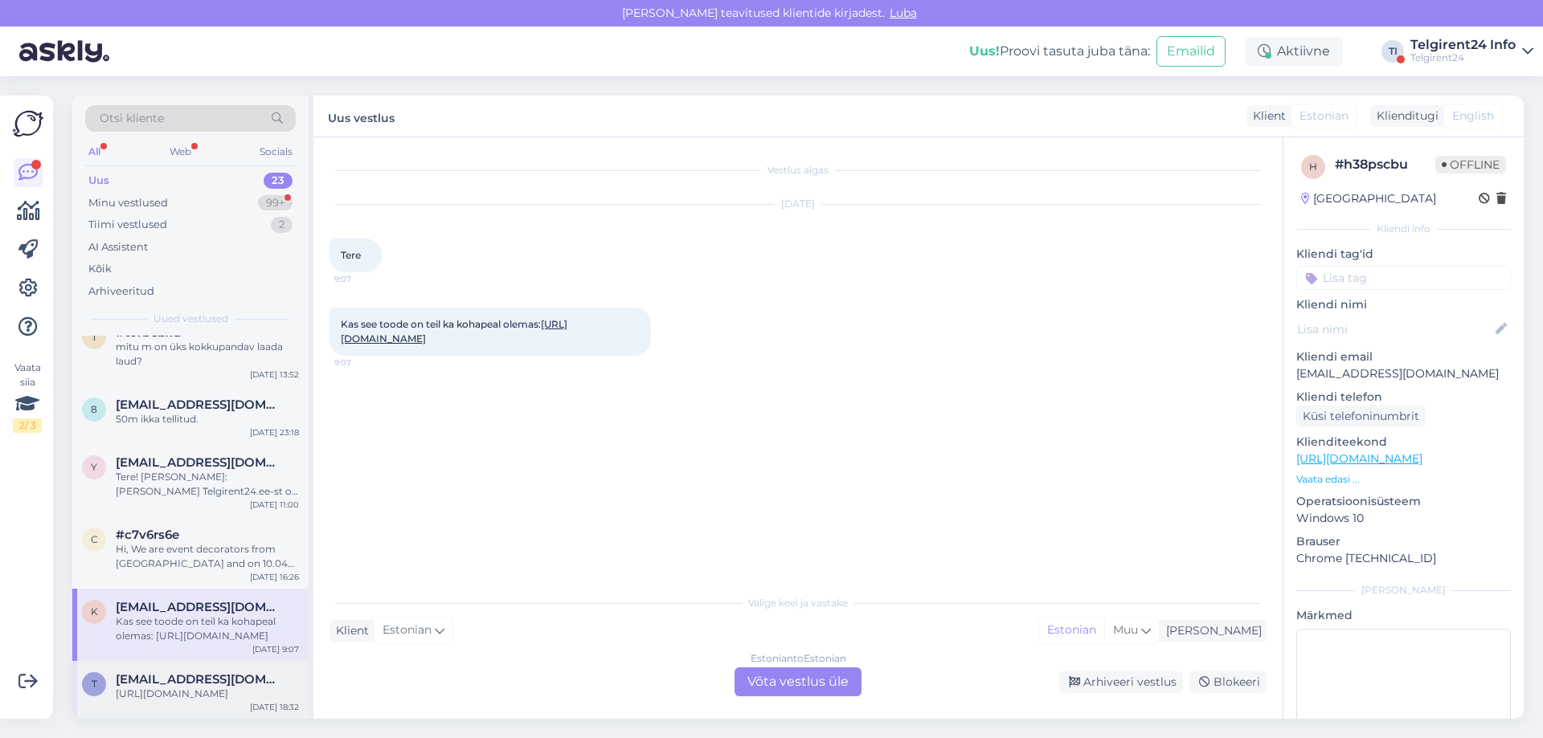
click at [177, 672] on span "[EMAIL_ADDRESS][DOMAIN_NAME]" at bounding box center [199, 679] width 167 height 14
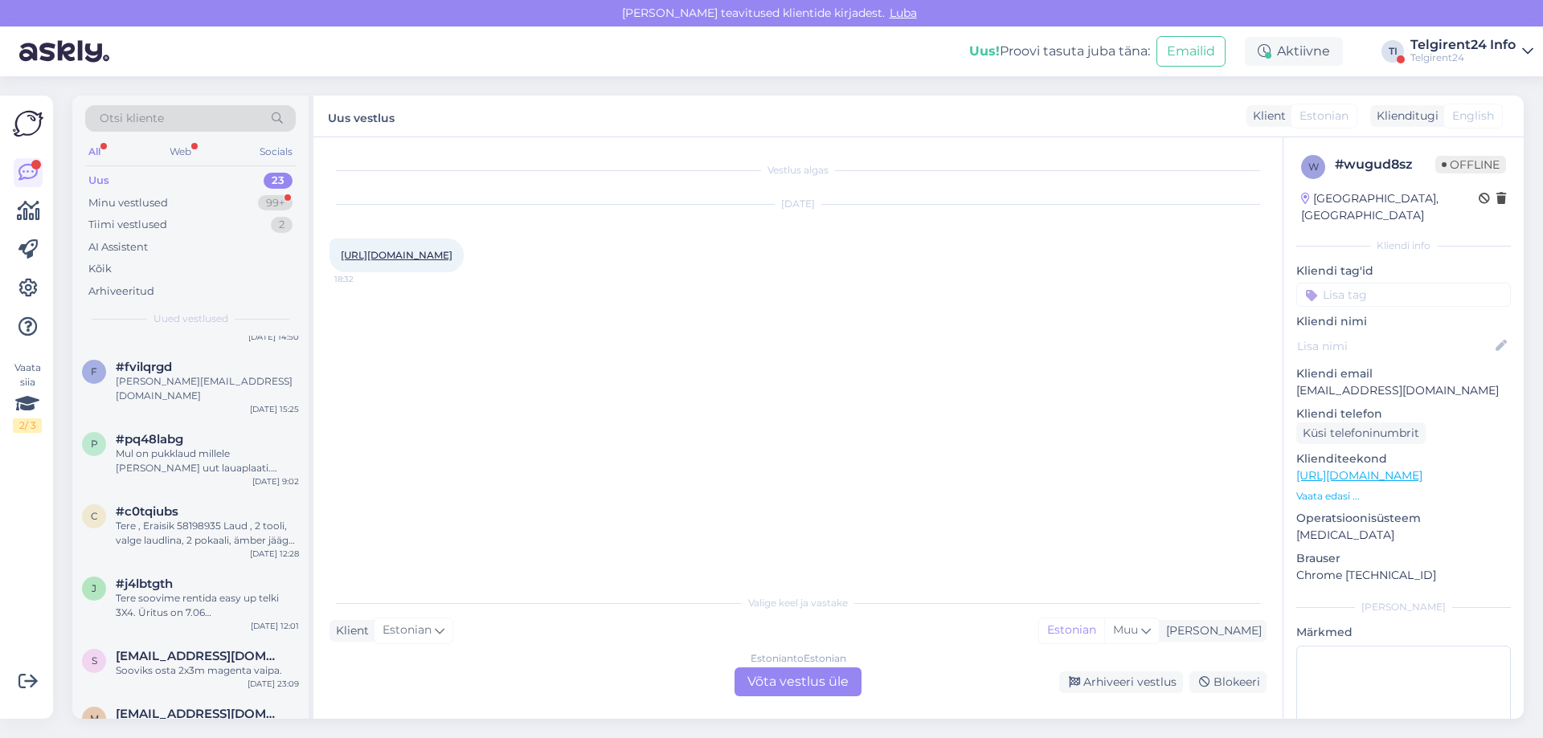
scroll to position [0, 0]
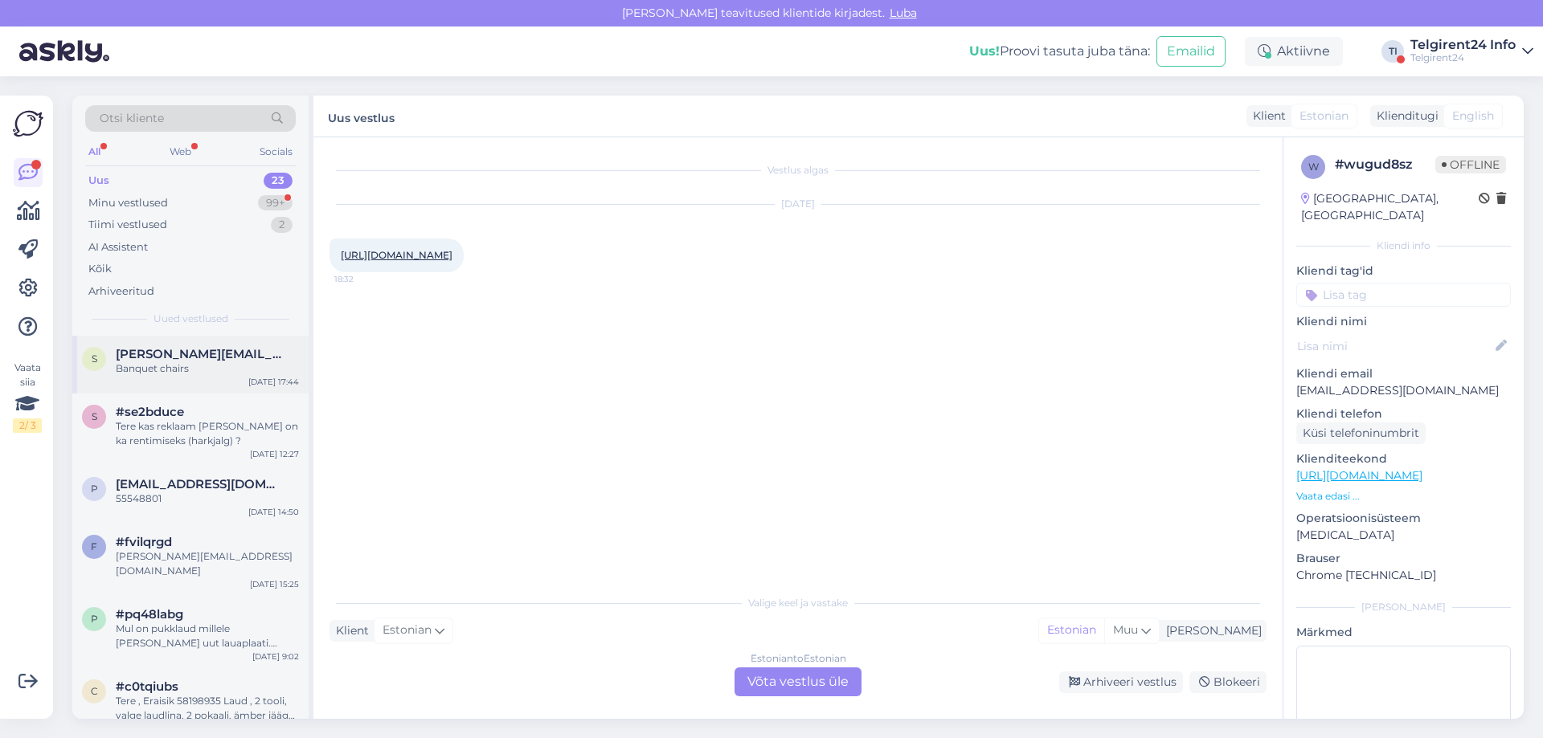
click at [185, 337] on div "s [PERSON_NAME][EMAIL_ADDRESS][DOMAIN_NAME] Banquet chairs [DATE] 17:44" at bounding box center [190, 365] width 236 height 58
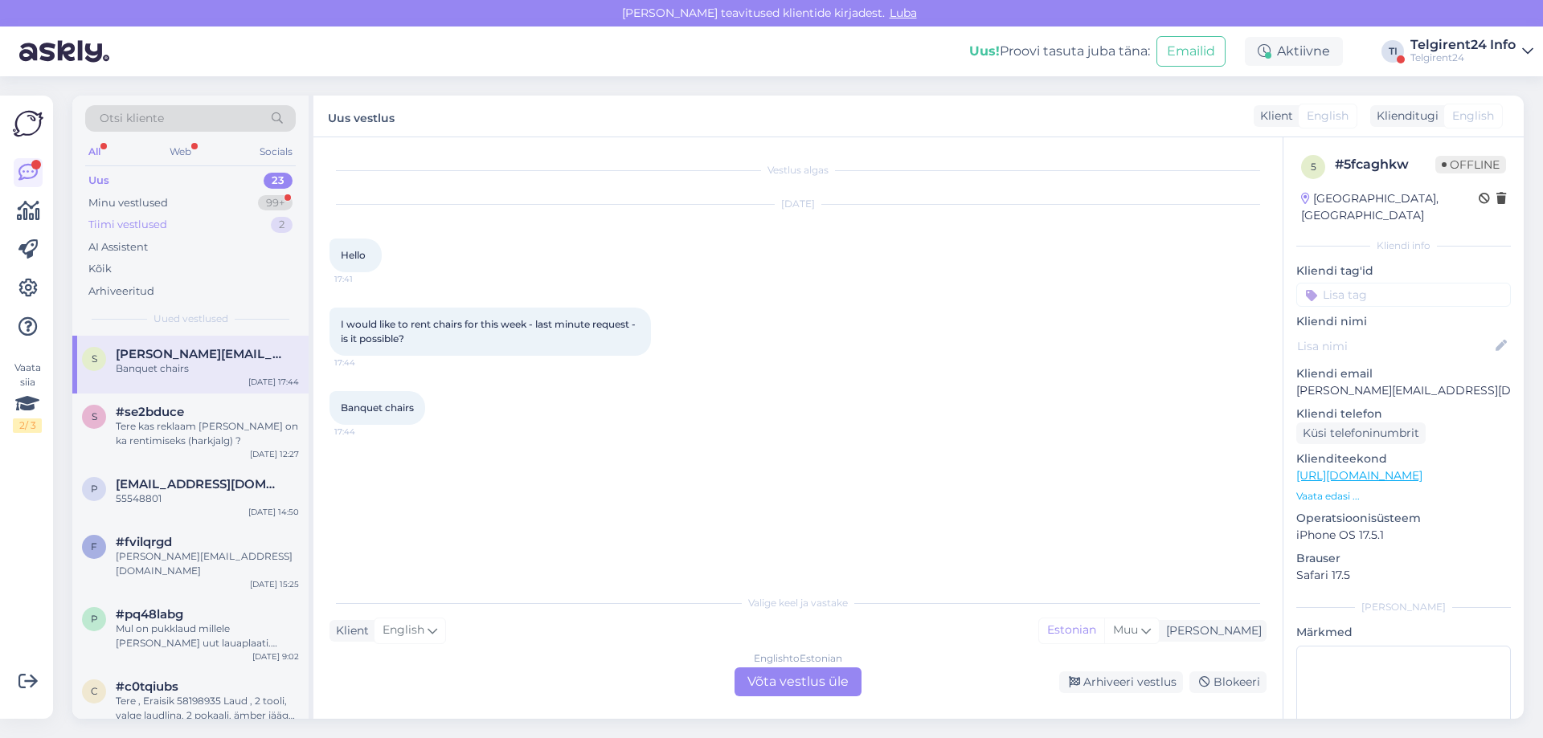
click at [163, 218] on div "Tiimi vestlused" at bounding box center [127, 225] width 79 height 16
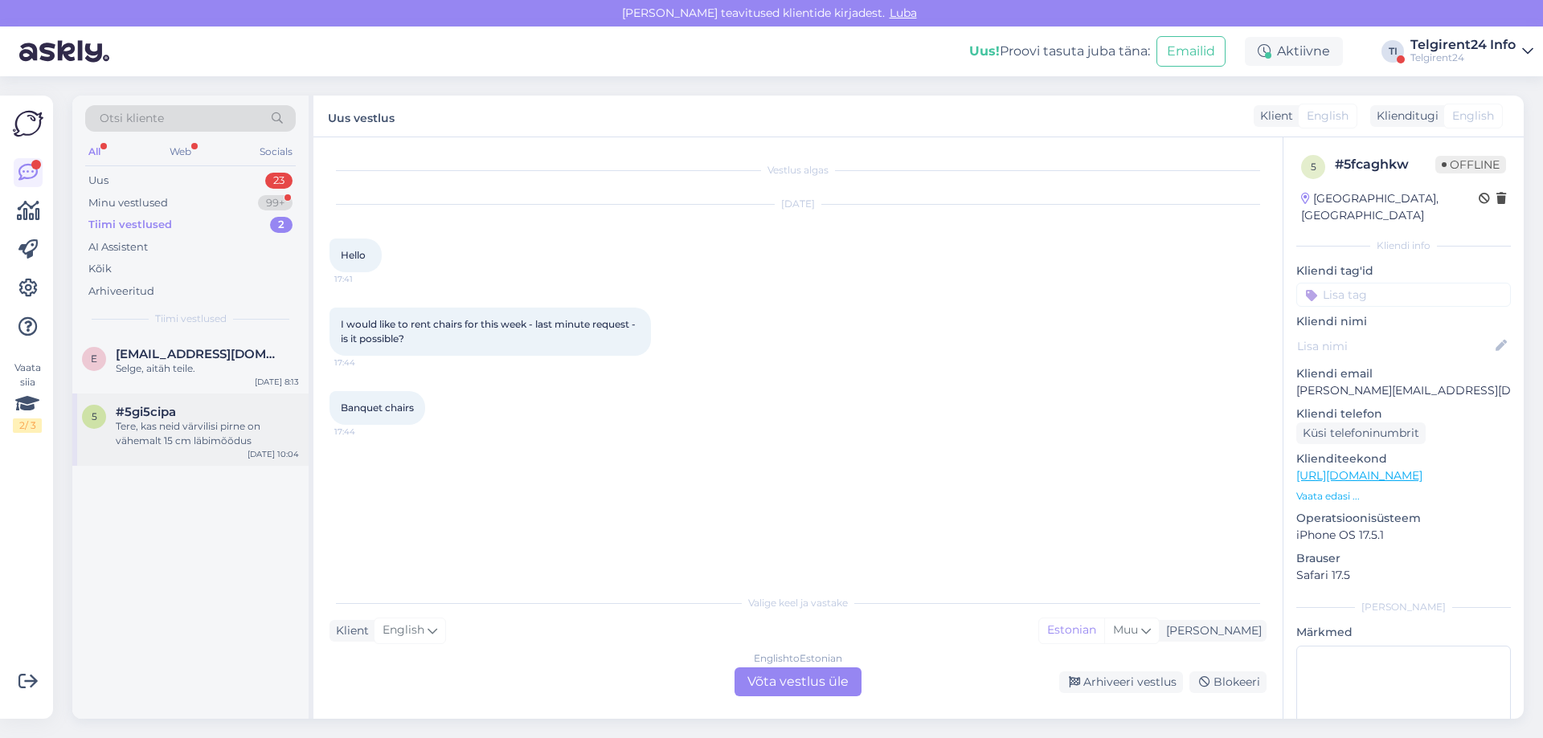
click at [204, 443] on div "Tere, kas neid värvilisi pirne on vähemalt 15 cm läbimõõdus" at bounding box center [207, 433] width 183 height 29
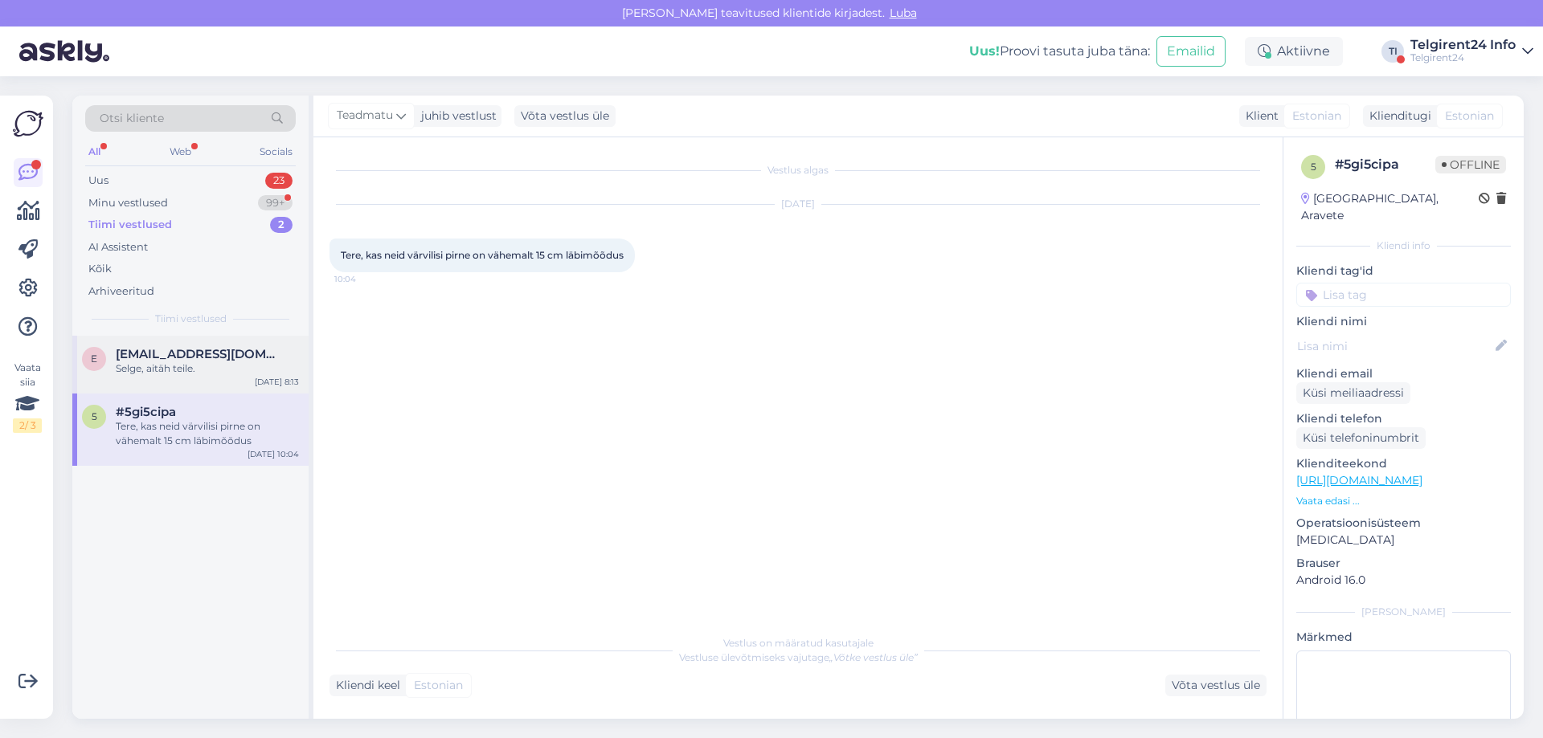
click at [209, 362] on div "Selge, aitäh teile." at bounding box center [207, 369] width 183 height 14
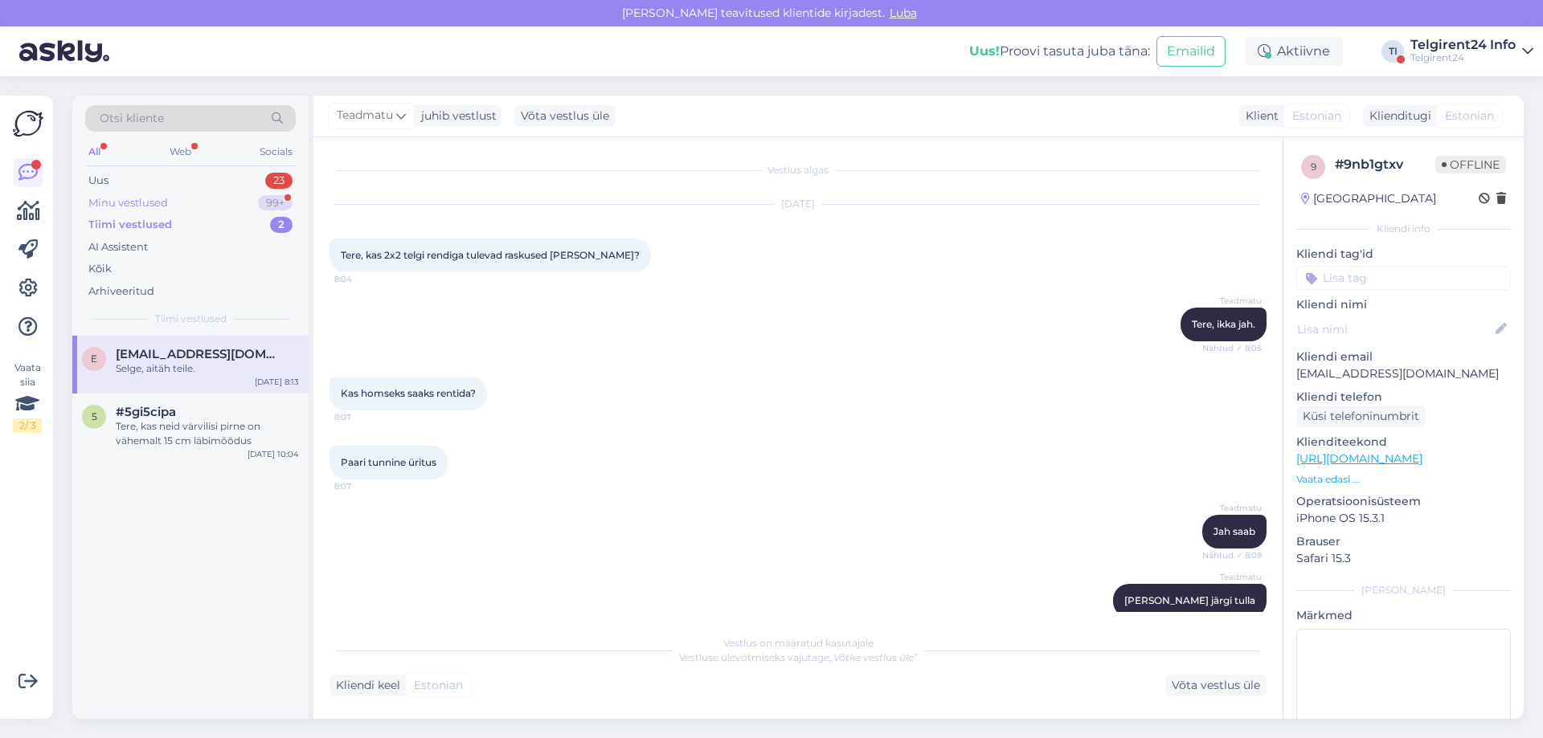
click at [181, 202] on div "Minu vestlused 99+" at bounding box center [190, 203] width 210 height 22
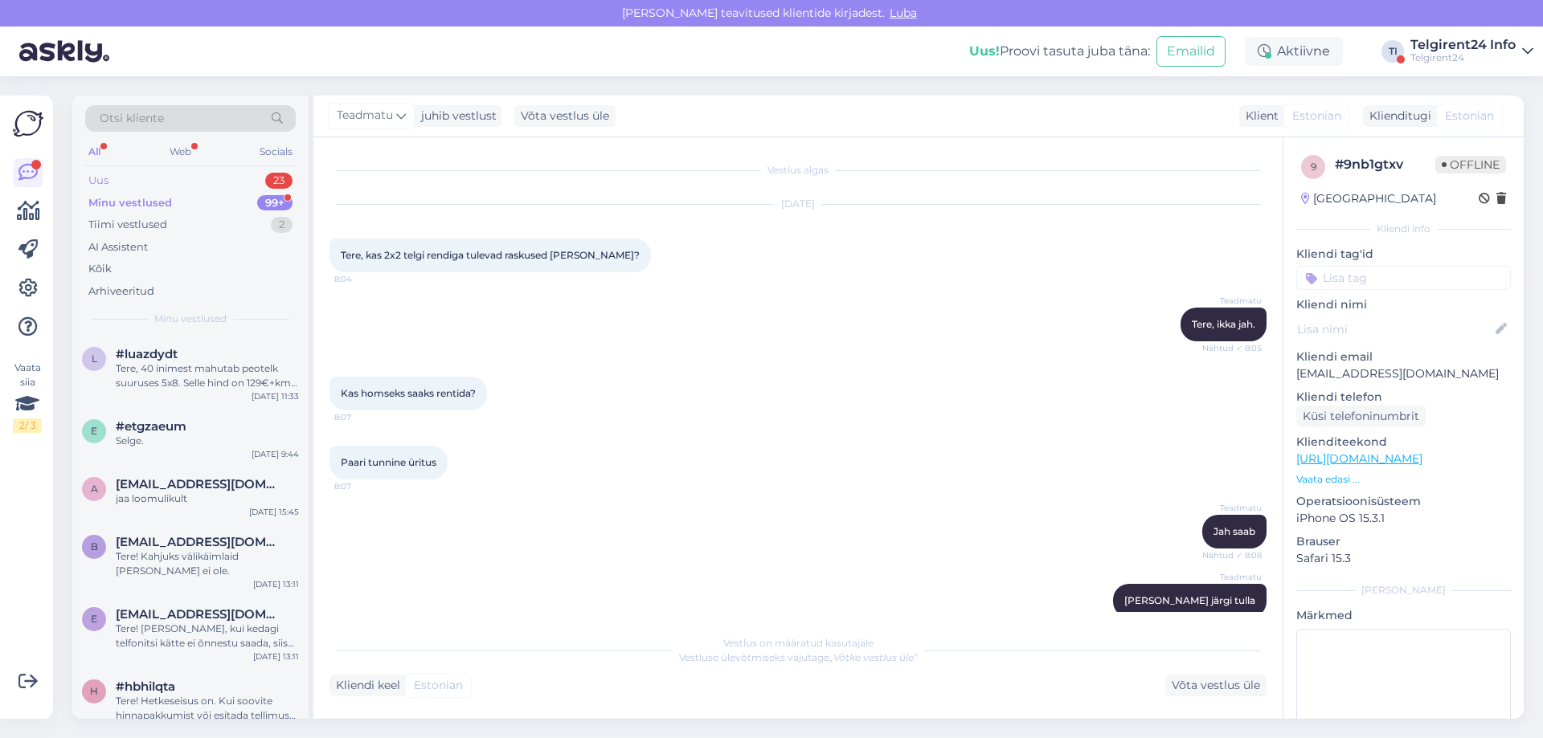
click at [187, 186] on div "Uus 23" at bounding box center [190, 181] width 210 height 22
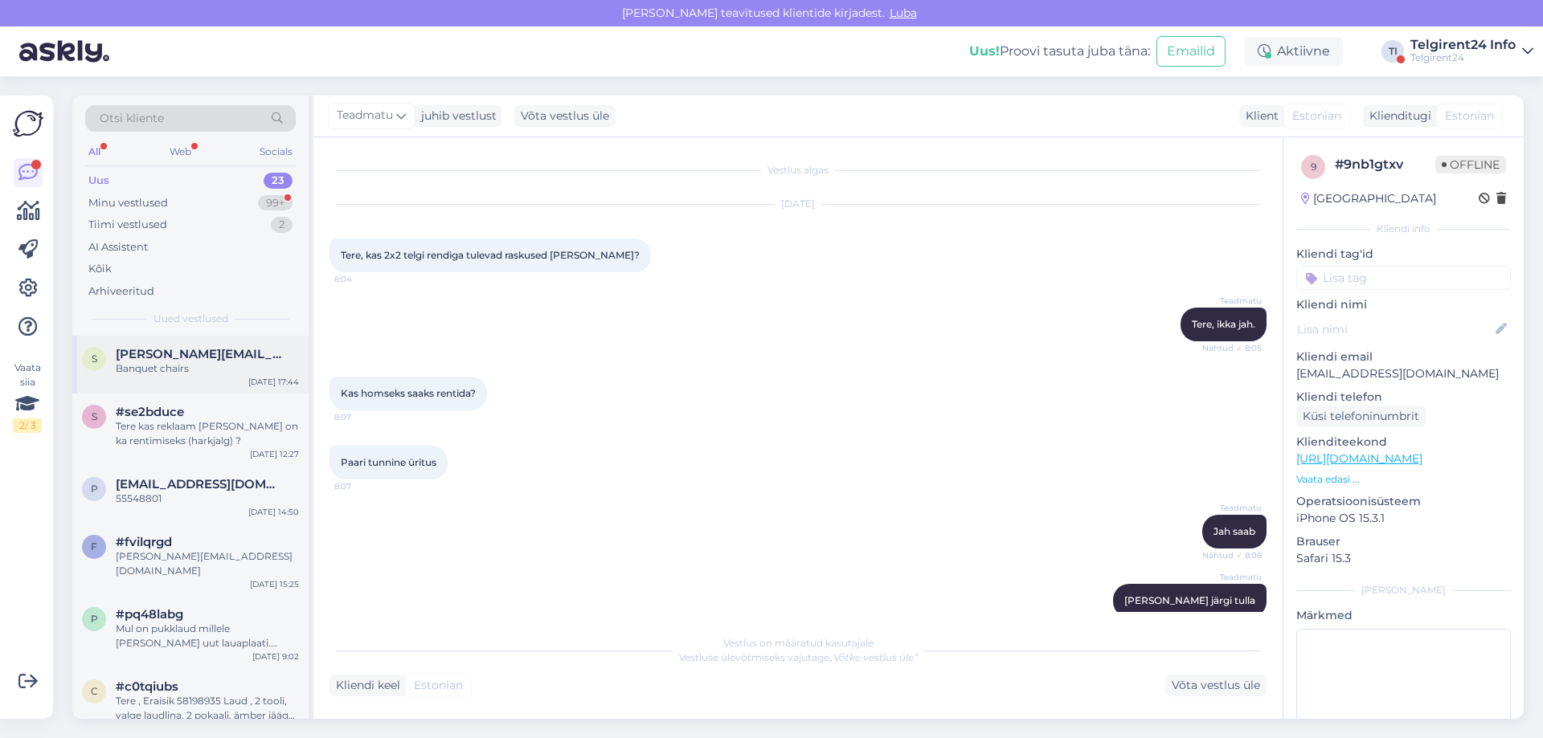
click at [187, 369] on div "Banquet chairs" at bounding box center [207, 369] width 183 height 14
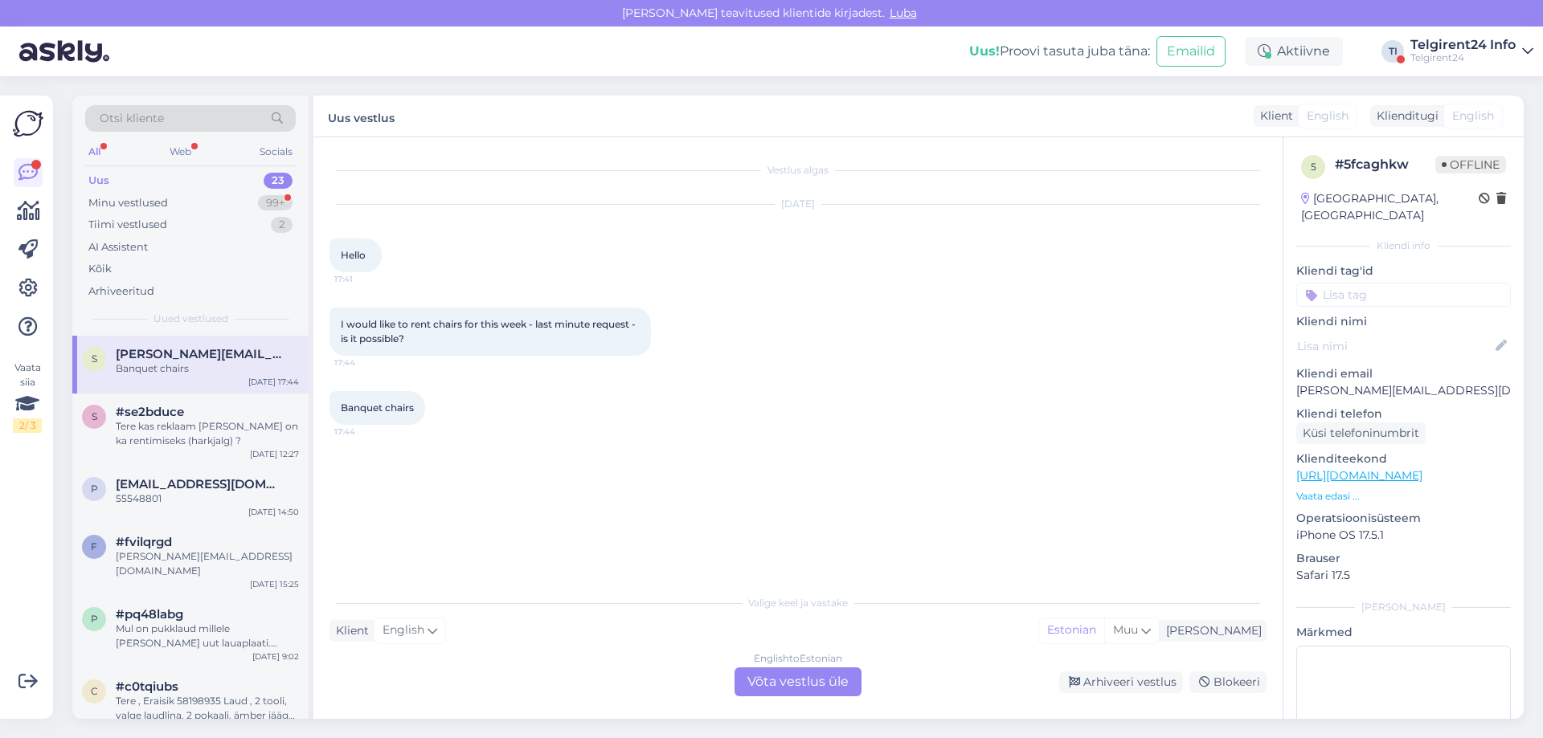
click at [801, 686] on div "English to Estonian Võta vestlus üle" at bounding box center [797, 682] width 127 height 29
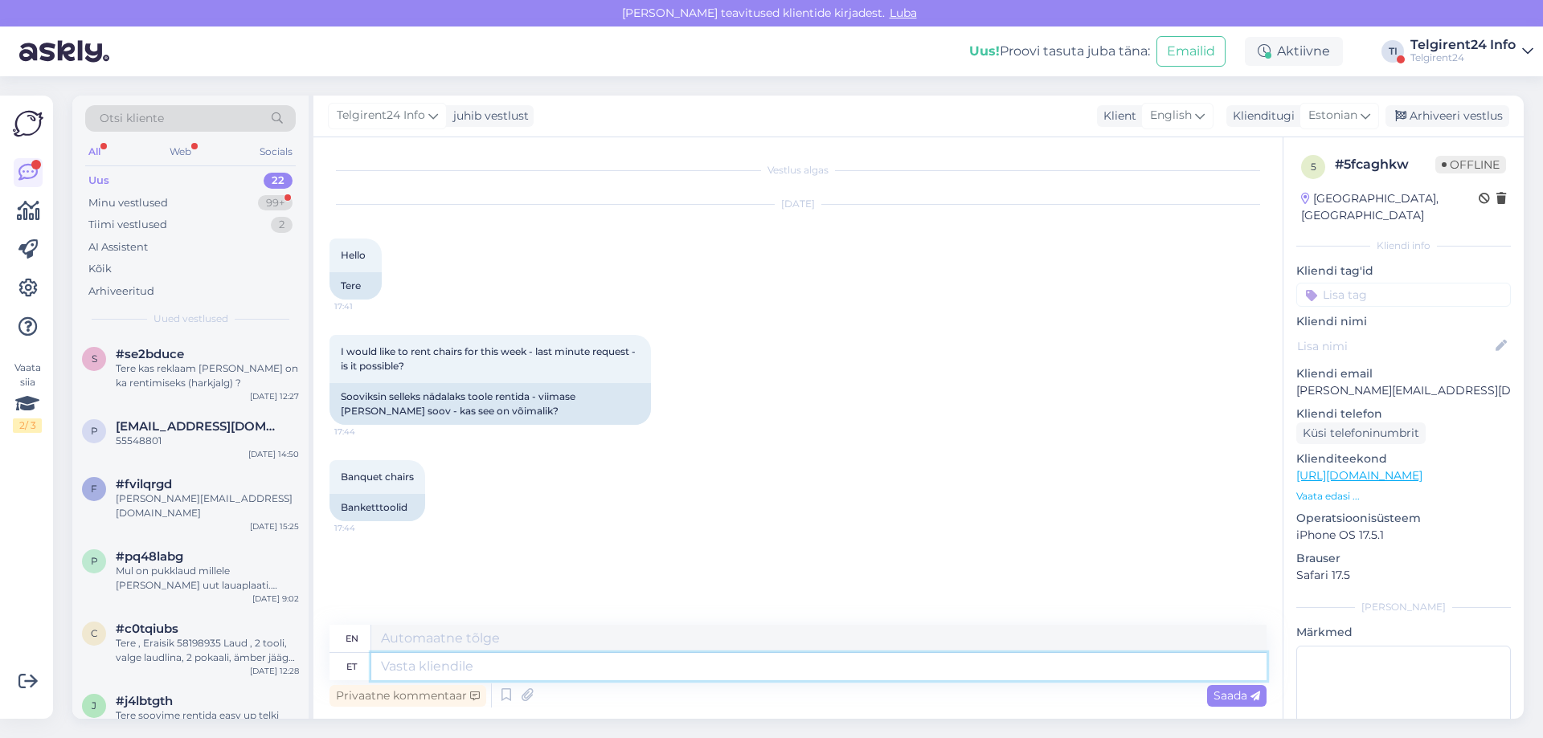
click at [791, 655] on textarea at bounding box center [818, 666] width 895 height 27
type textarea "Tere!"
type textarea "Hello!"
type textarea "Tere! Mitu t"
type textarea "Hello! How many"
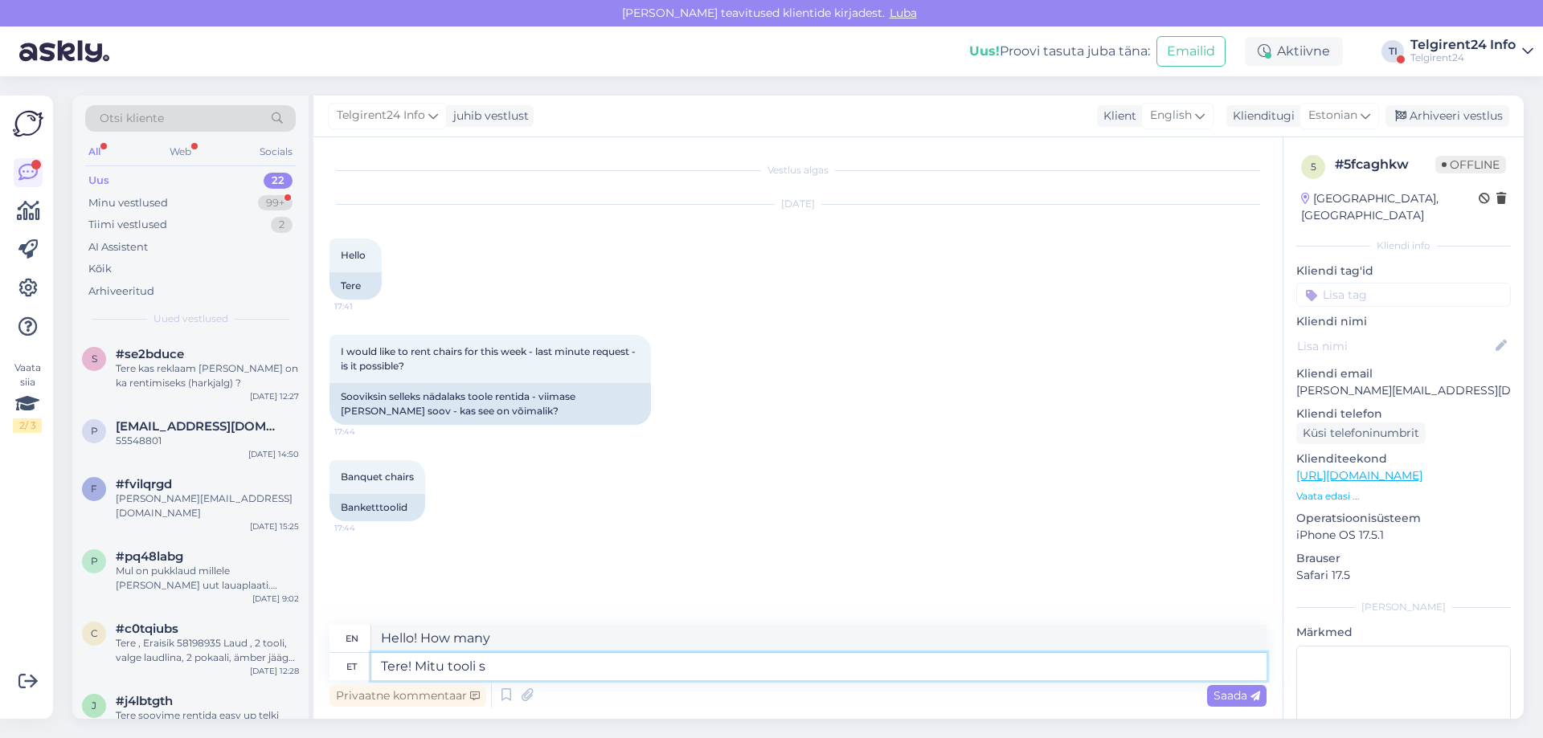
type textarea "Tere! Mitu tooli so"
type textarea "Hello! How many chairs?"
type textarea "Tere! Mitu"
type textarea "Hello! How many?"
type textarea "Tere!"
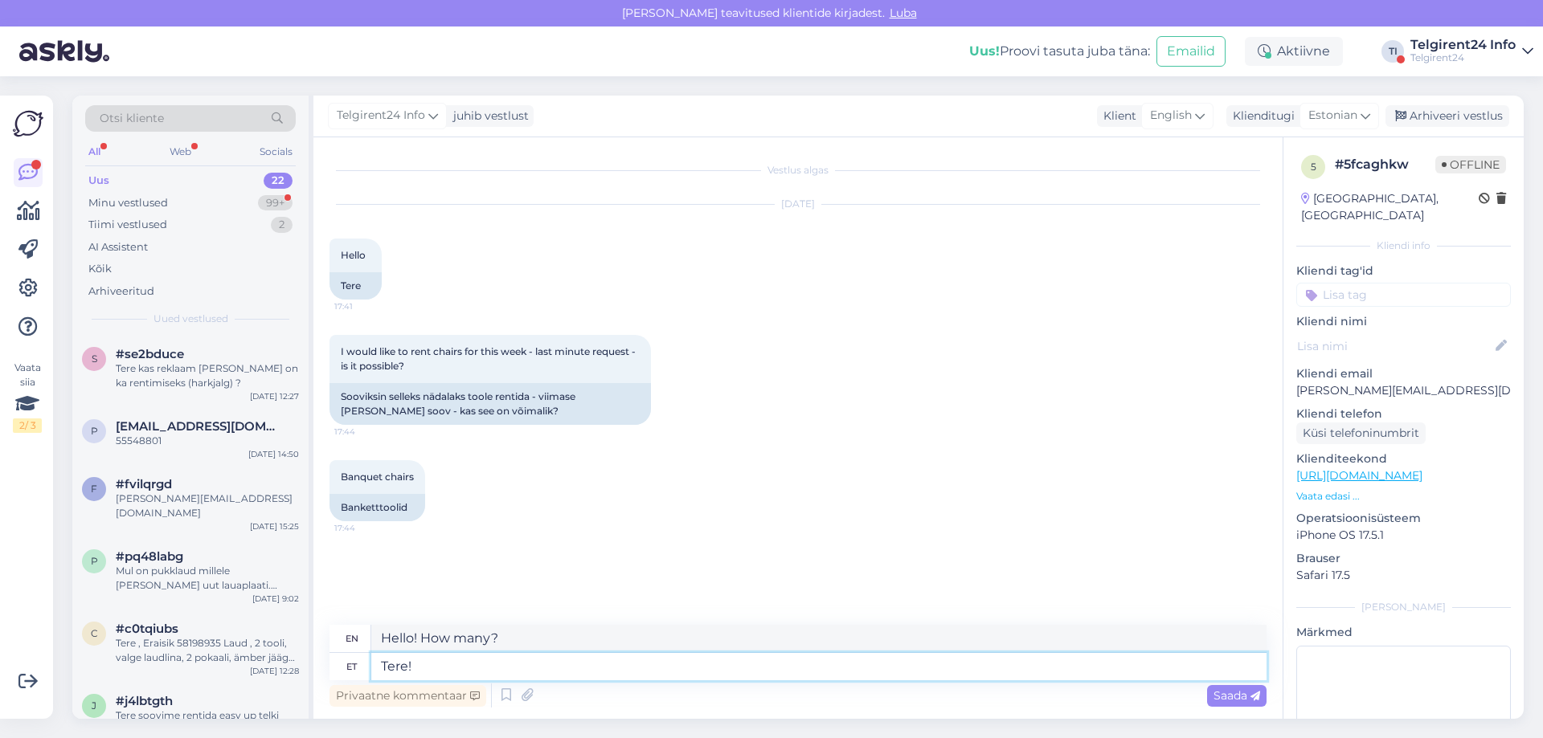
type textarea "Hello!"
type textarea "Tere! Kui s"
type textarea "Hello! If"
type textarea "Tere! Kui soovite h"
type textarea "Hello! If you want"
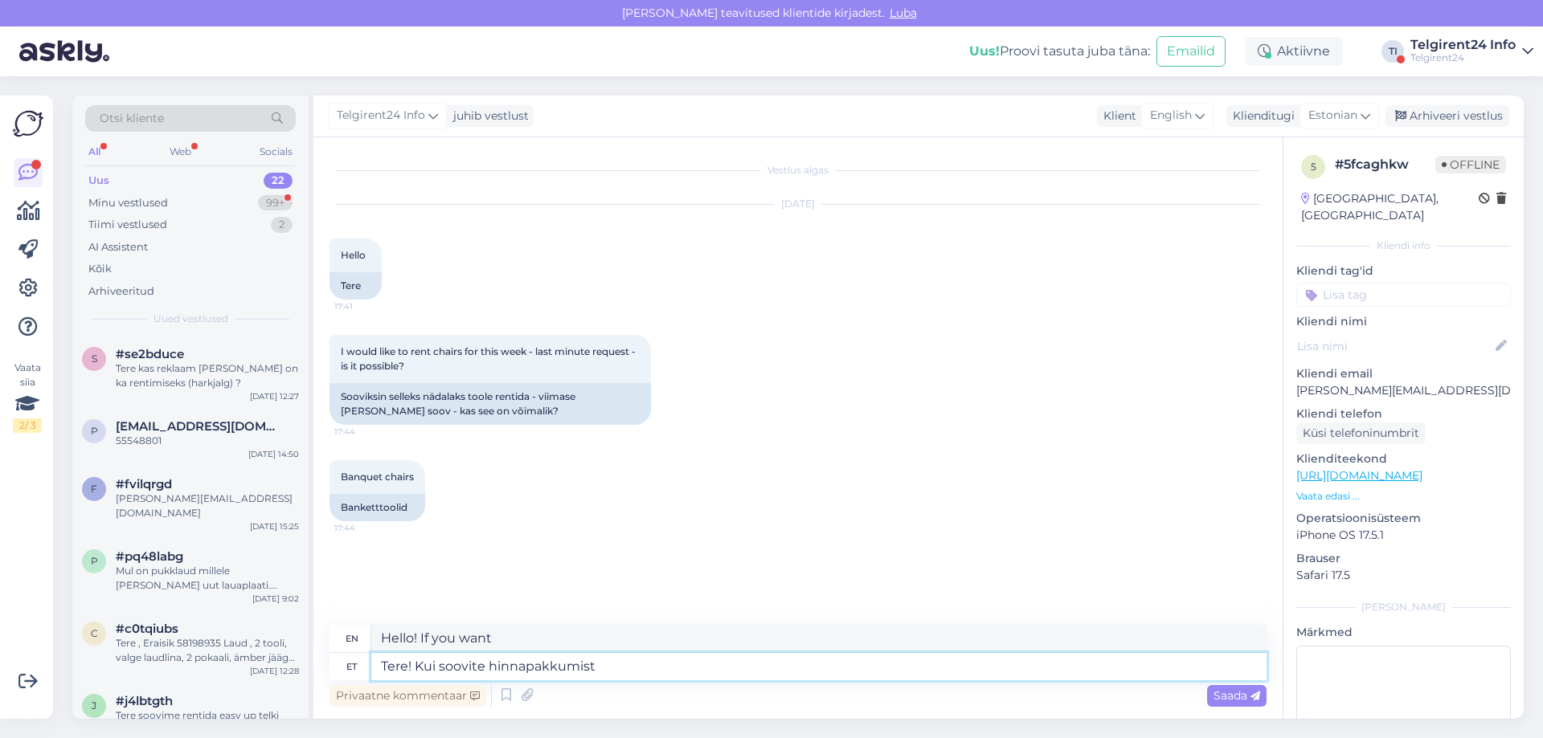
type textarea "Tere! Kui soovite hinnapakkumist"
type textarea "Hello! If you would like a quote"
type textarea "Tere! Kui soovite hinnapakkumist võ"
type textarea "Hello! If you would like a quote or"
type textarea "Tere! Kui soovite hinnapakkumist"
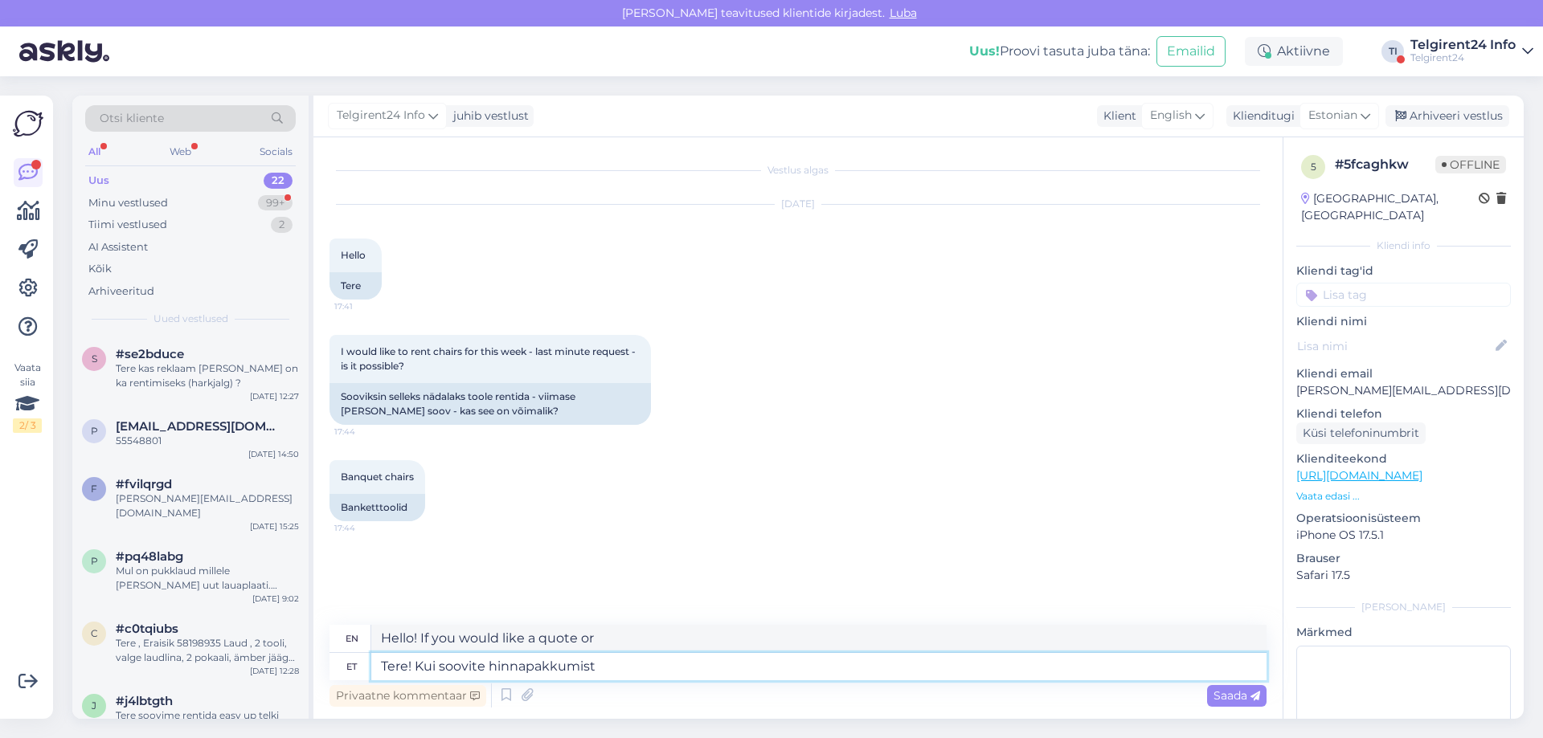
type textarea "Hello! If you would like a quote"
type textarea "Tere! Kui soovite hinnapakkumist või l"
type textarea "Hello! If you would like a quote or"
type textarea "Tere! Kui soovite hinnapakkumist või lisainfot,"
type textarea "Hello! If you would like a quote or additional information,"
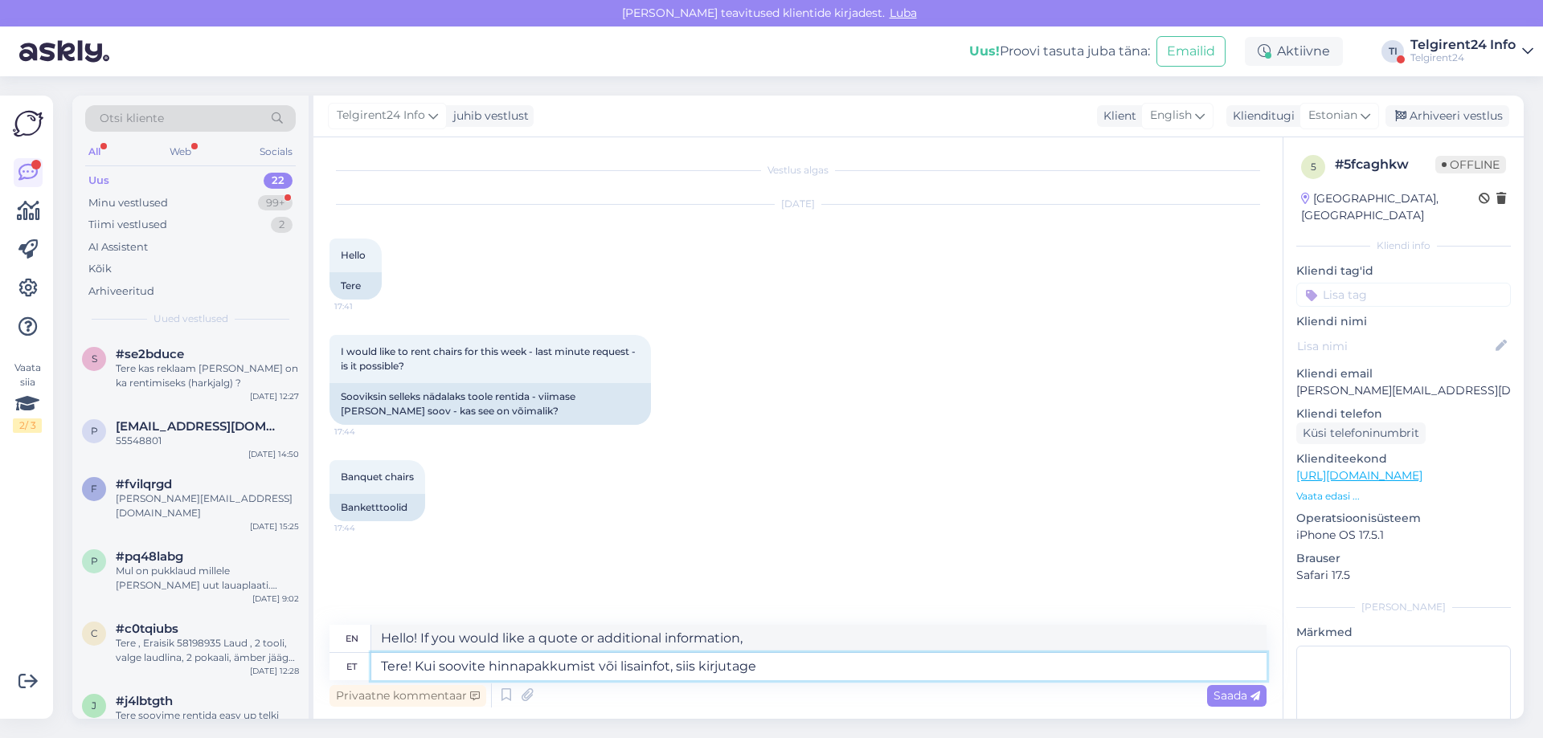
type textarea "Tere! Kui soovite hinnapakkumist või lisainfot, siis kirjutage e"
type textarea "Hello! If you would like a quote or additional information, please write"
type textarea "Tere! Kui soovite hinnapakkumist või lisainfot, siis kirjutage e-mailile i"
type textarea "Hello! If you would like a quote or additional information, please write to"
type textarea "Tere! Kui soovite hinnapakkumist või lisainfot, siis kirjutage e-mailile [EMAIL…"
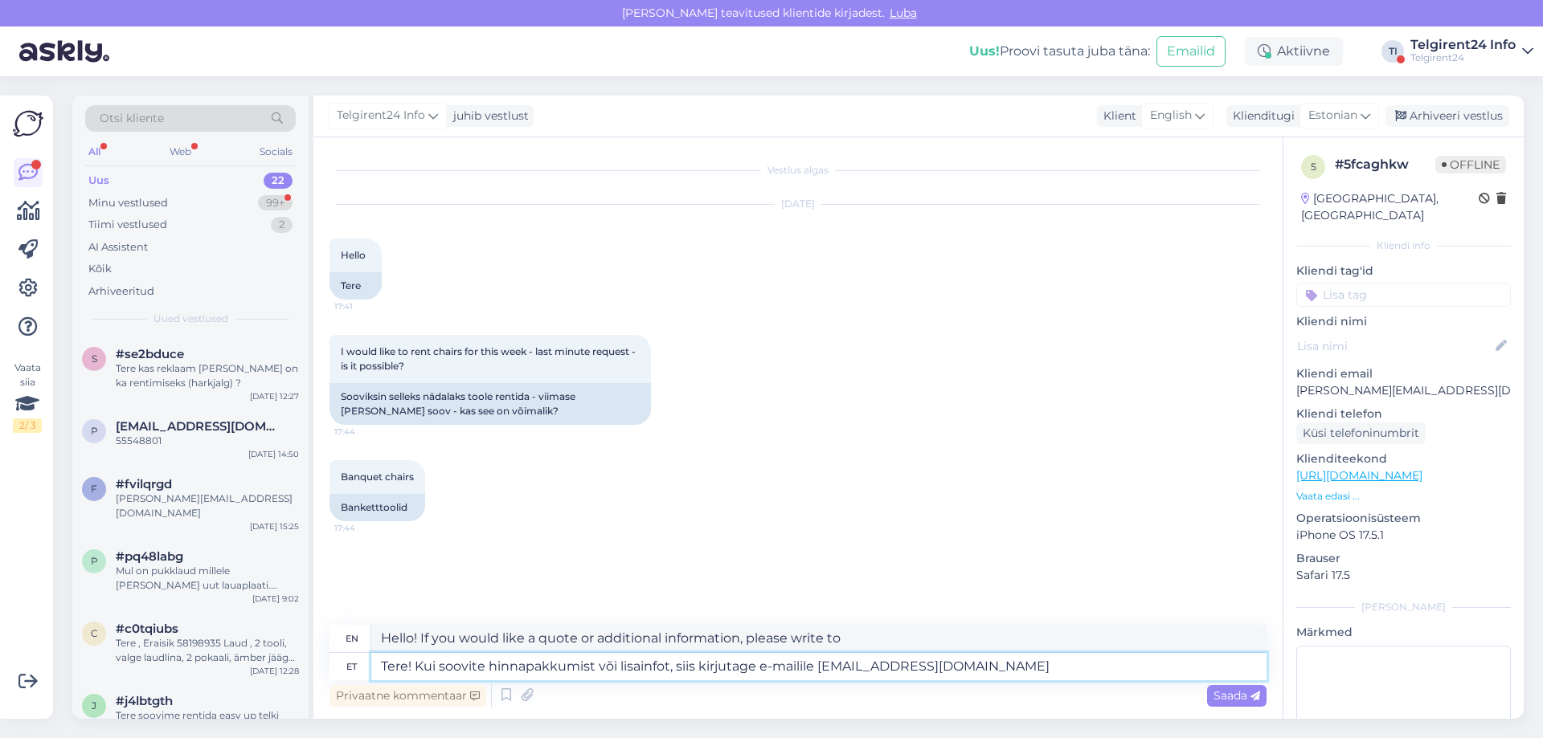
type textarea "Hello! If you would like a quote or additional information, please email [EMAIL…"
type textarea "Tere! Kui soovite hinnapakkumist või lisainfot, siis kirjutage e-mailile [EMAIL…"
type textarea "Hello! If you would like a quote or additional information, please email [EMAIL…"
type textarea "Tere! Kui soovite hinnapakkumist või lisainfot, siis kirjutage e-mailile [EMAIL…"
type textarea "Hello! If you would like a quote or additional information, please write to [EM…"
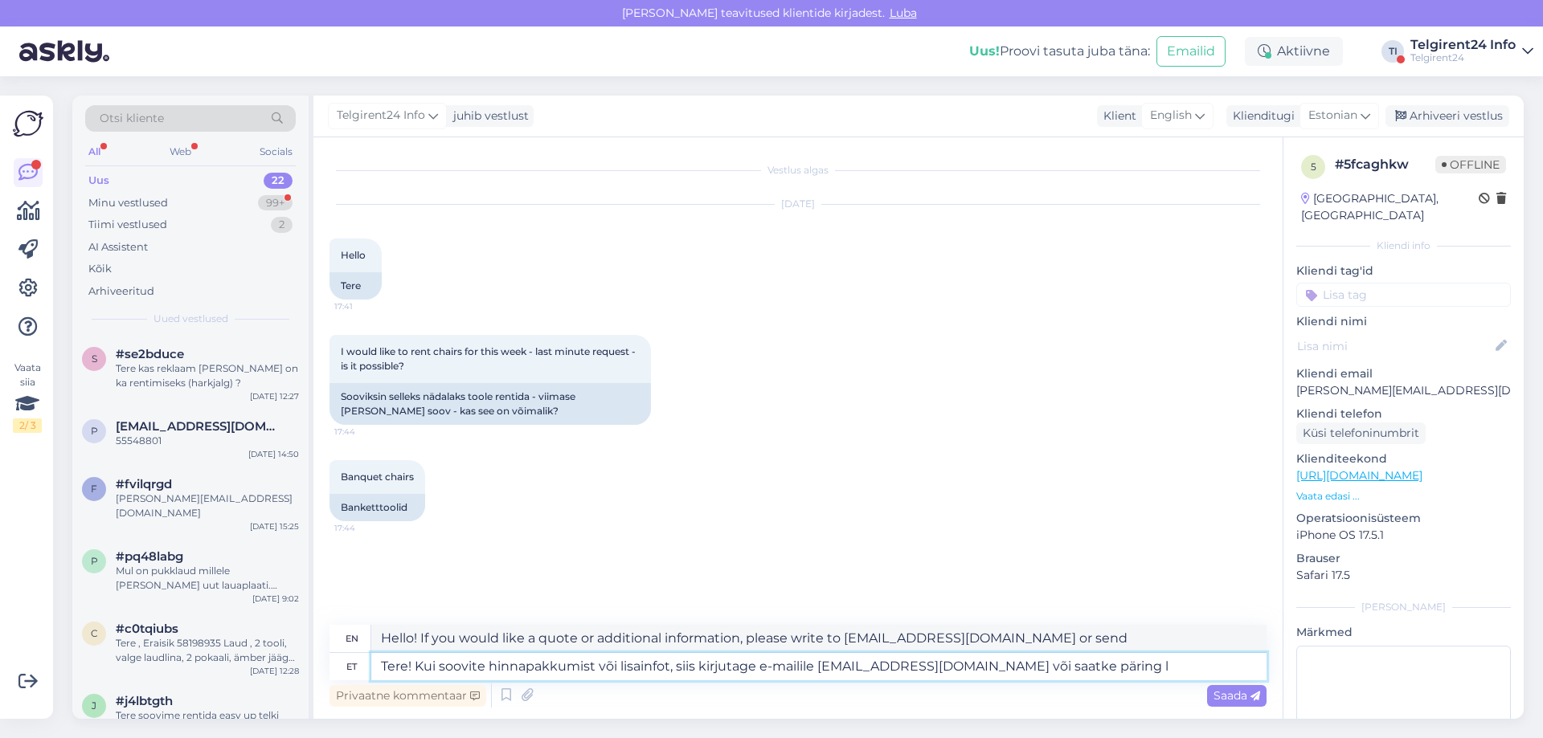
type textarea "Tere! Kui soovite hinnapakkumist või lisainfot, siis kirjutage e-mailile [EMAIL…"
type textarea "Hello! If you would like a quote or additional information, please email [EMAIL…"
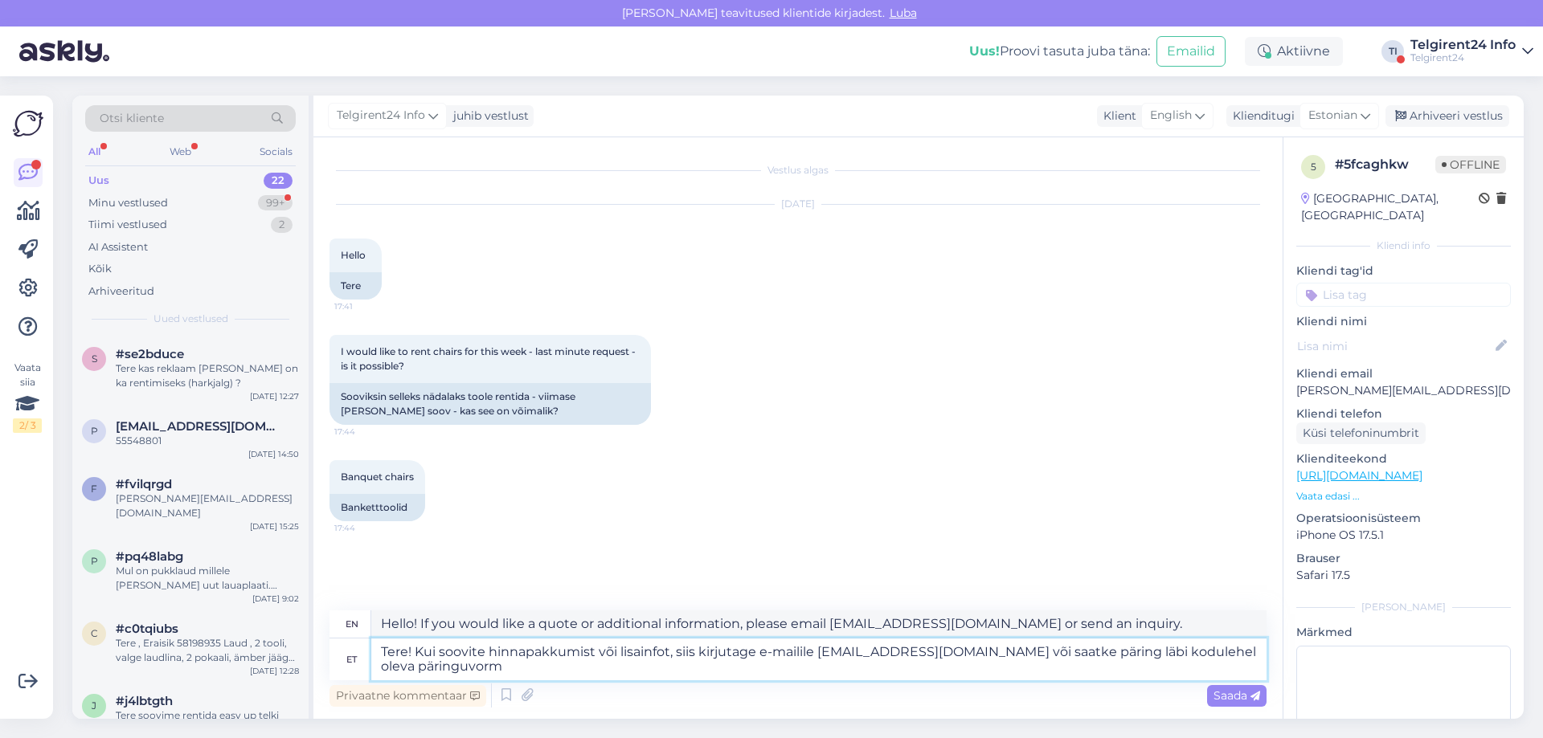
type textarea "Tere! Kui soovite hinnapakkumist või lisainfot, siis kirjutage e-mailile [EMAIL…"
type textarea "Hello! If you would like a quote or additional information, please email [EMAIL…"
type textarea "Tere! Kui soovite hinnapakkumist või lisainfot, siis kirjutage e-mailile [EMAIL…"
type textarea "Hello! If you would like a quote or additional information, please email [EMAIL…"
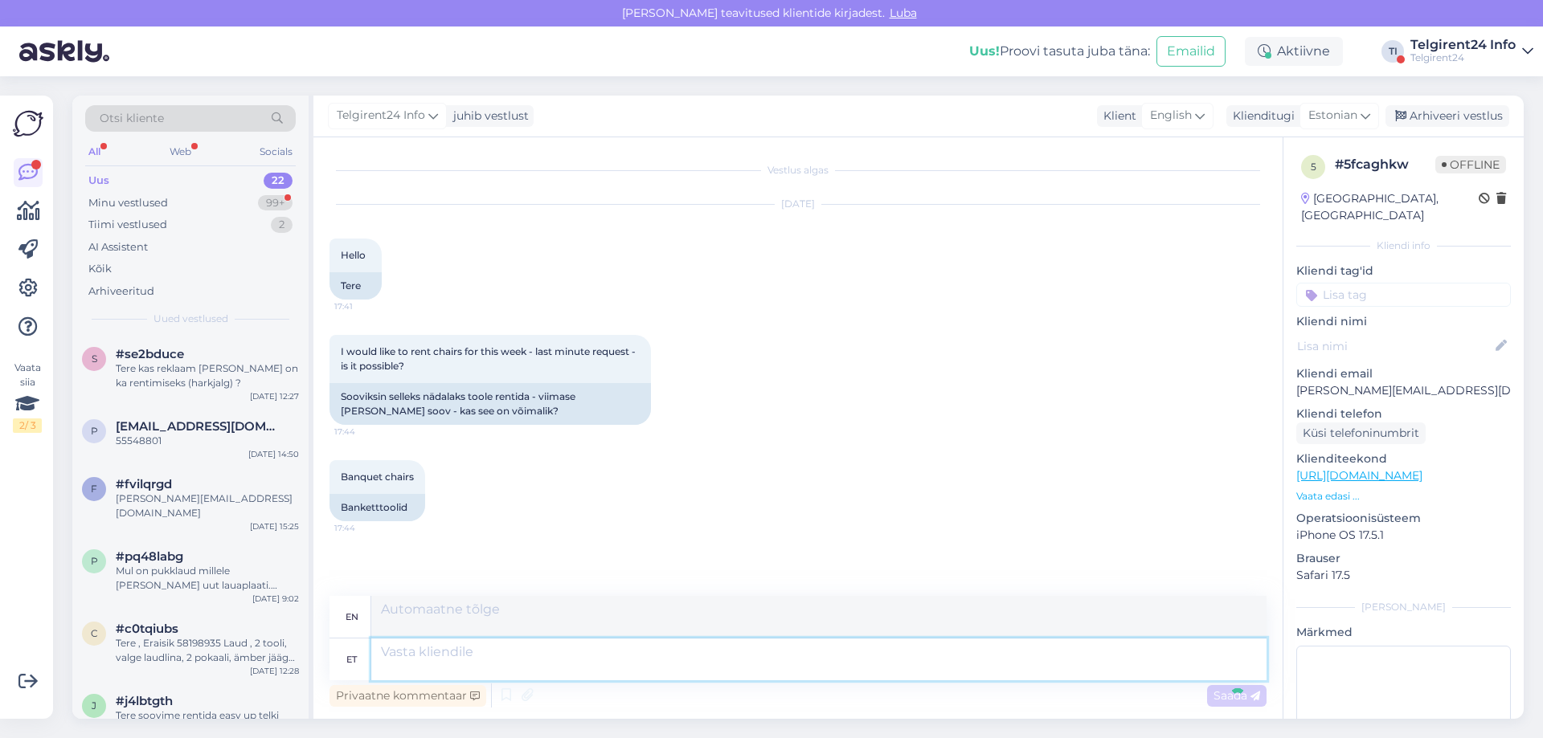
scroll to position [116, 0]
